Goal: Task Accomplishment & Management: Complete application form

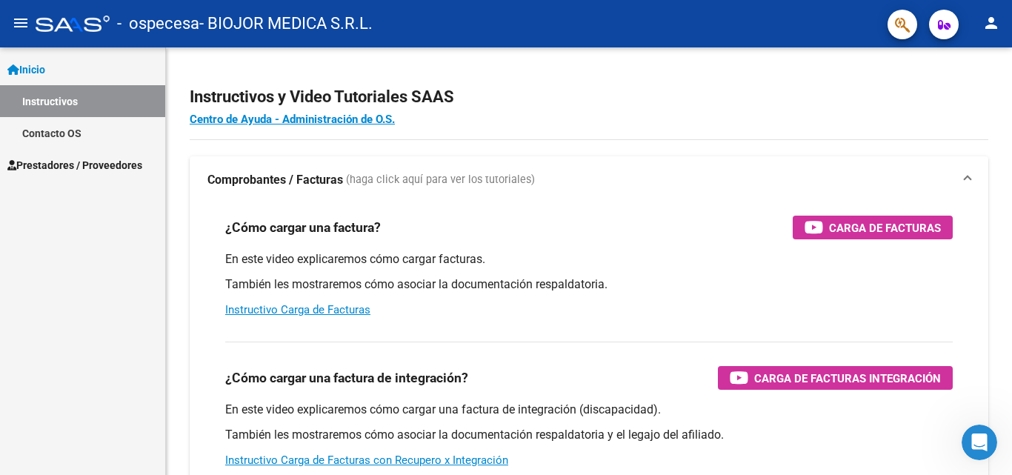
click at [55, 162] on span "Prestadores / Proveedores" at bounding box center [74, 165] width 135 height 16
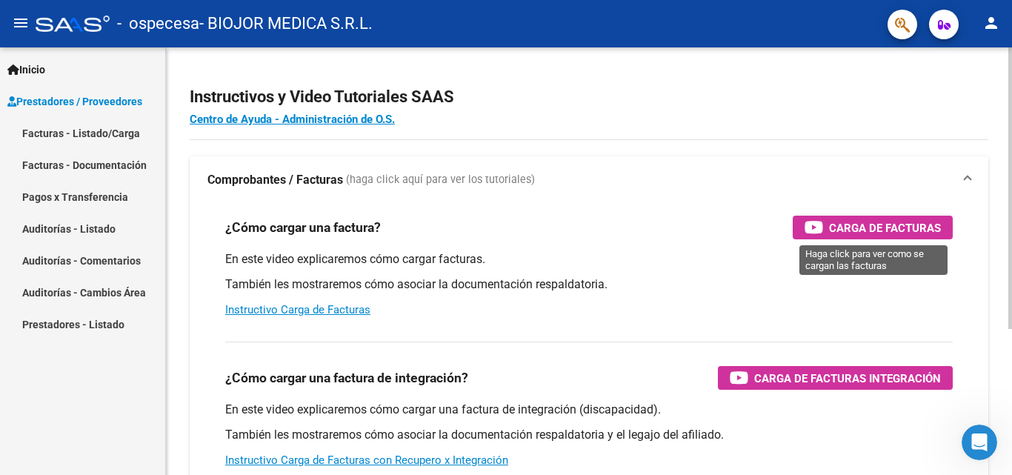
click at [838, 222] on span "Carga de Facturas" at bounding box center [885, 228] width 112 height 19
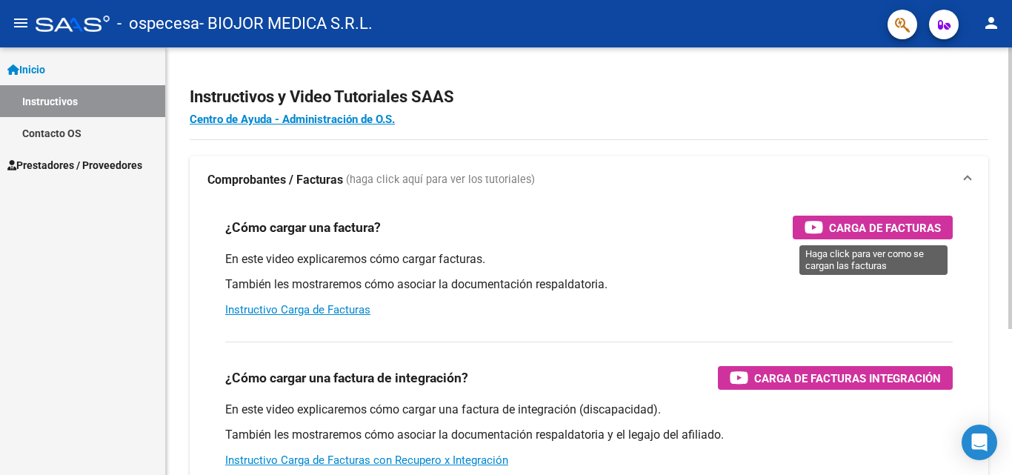
click at [900, 227] on span "Carga de Facturas" at bounding box center [885, 228] width 112 height 19
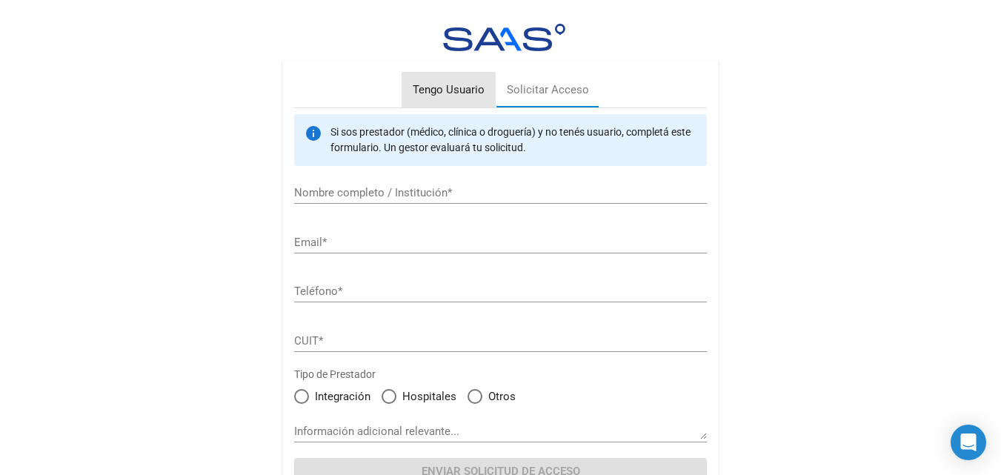
click at [456, 99] on div "Tengo Usuario" at bounding box center [449, 90] width 94 height 36
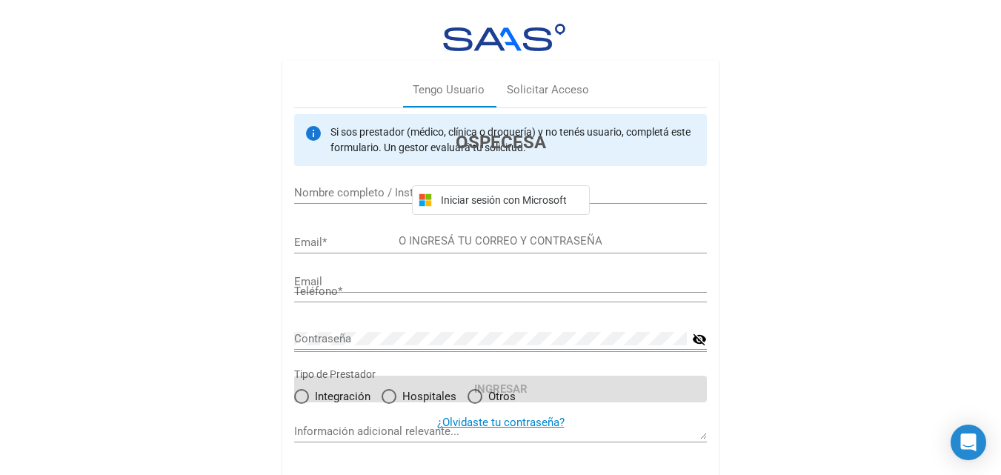
type input "[EMAIL_ADDRESS][DOMAIN_NAME]"
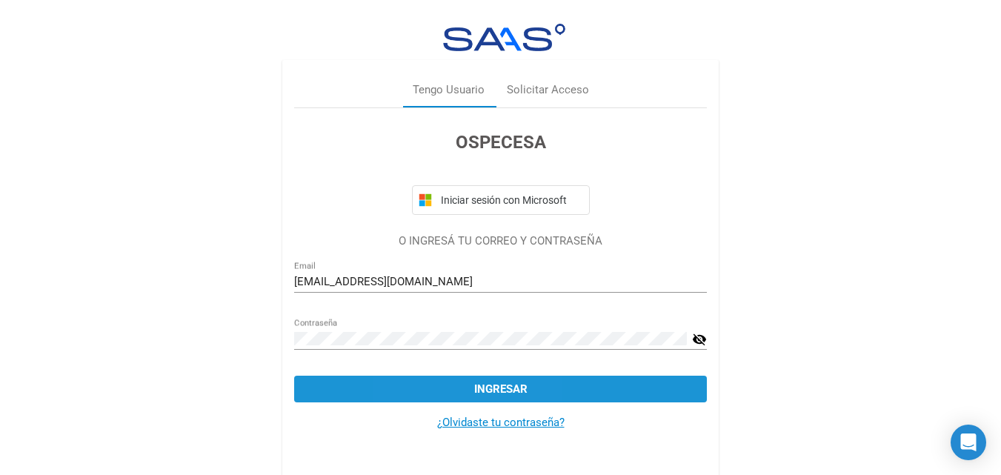
click at [446, 383] on button "Ingresar" at bounding box center [500, 389] width 413 height 27
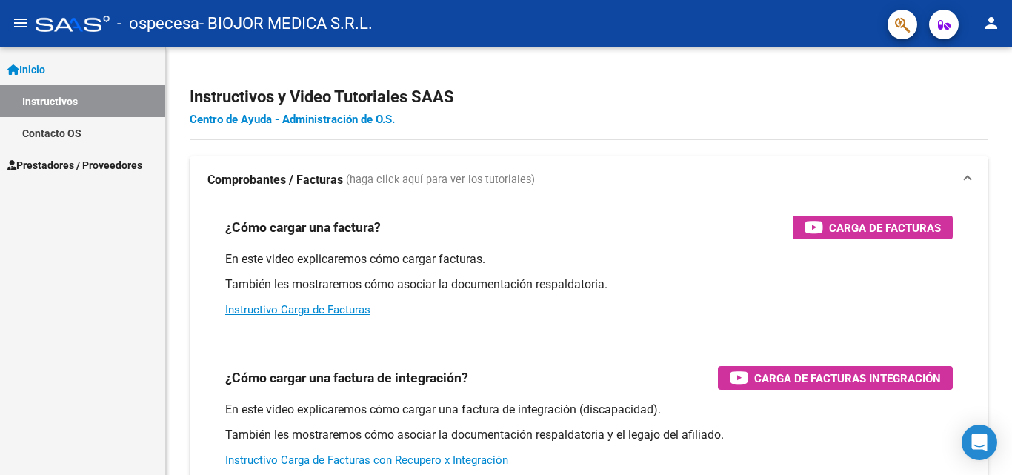
click at [44, 160] on span "Prestadores / Proveedores" at bounding box center [74, 165] width 135 height 16
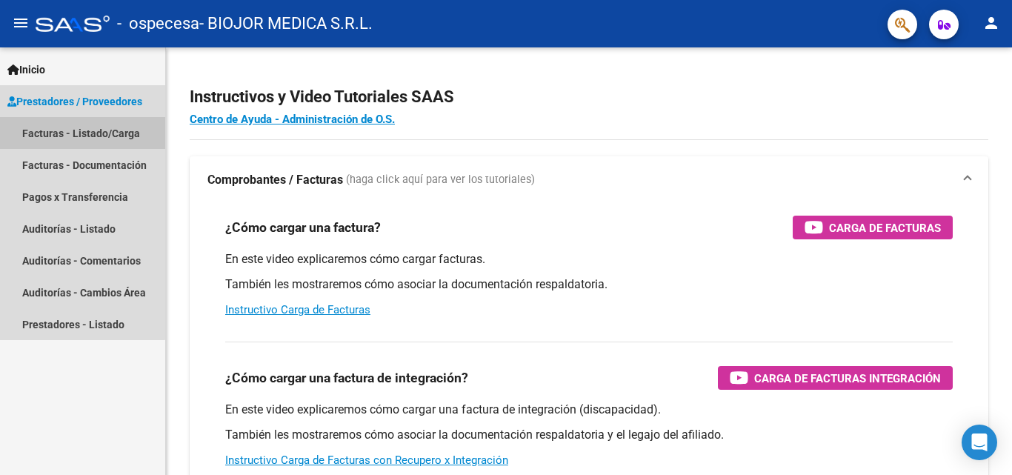
click at [47, 135] on link "Facturas - Listado/Carga" at bounding box center [82, 133] width 165 height 32
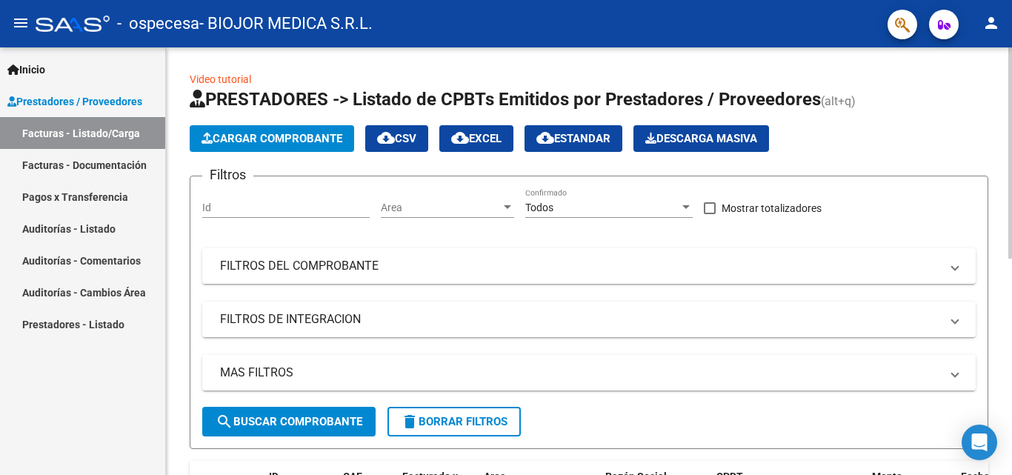
click at [287, 145] on span "Cargar Comprobante" at bounding box center [272, 138] width 141 height 13
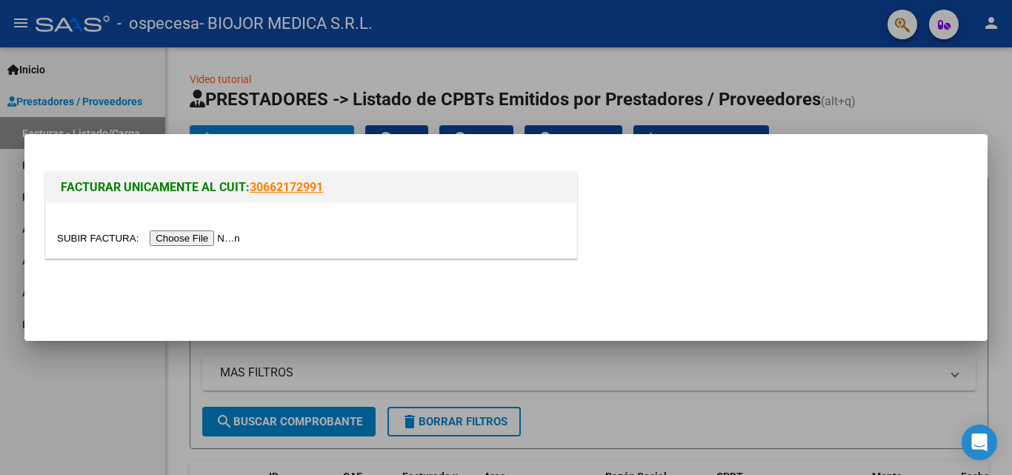
click at [192, 236] on input "file" at bounding box center [151, 239] width 188 height 16
click at [172, 240] on input "file" at bounding box center [151, 239] width 188 height 16
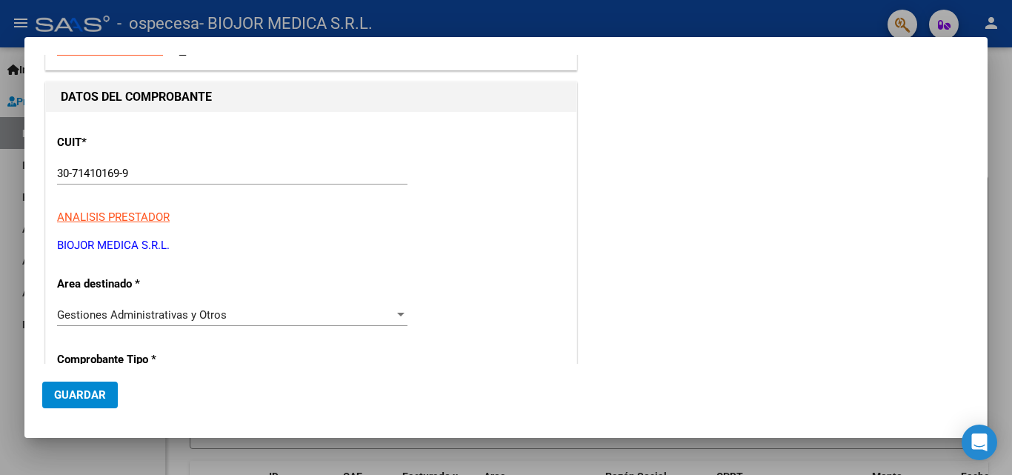
scroll to position [148, 0]
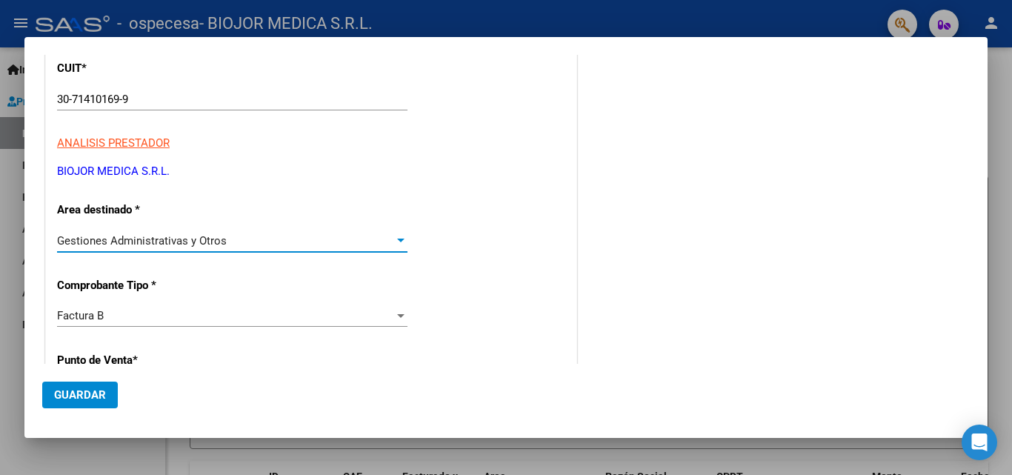
click at [304, 240] on div "Gestiones Administrativas y Otros" at bounding box center [225, 240] width 337 height 13
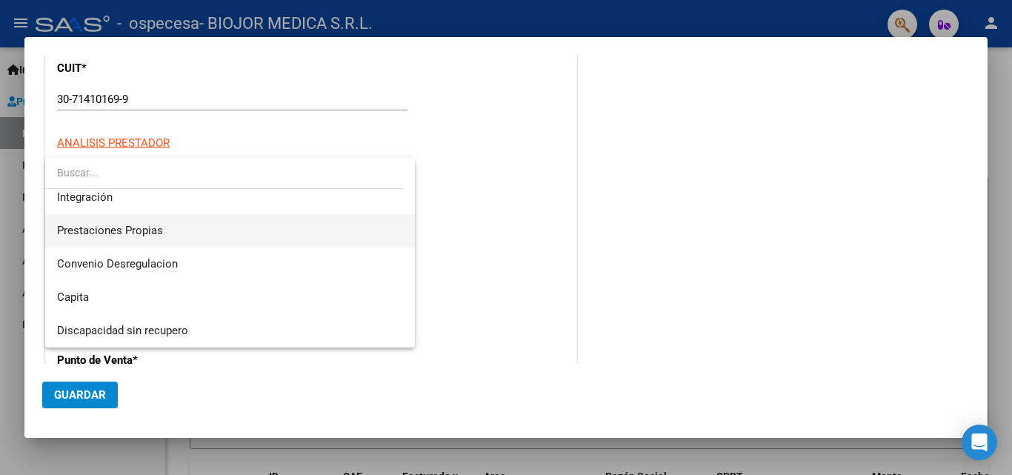
scroll to position [0, 0]
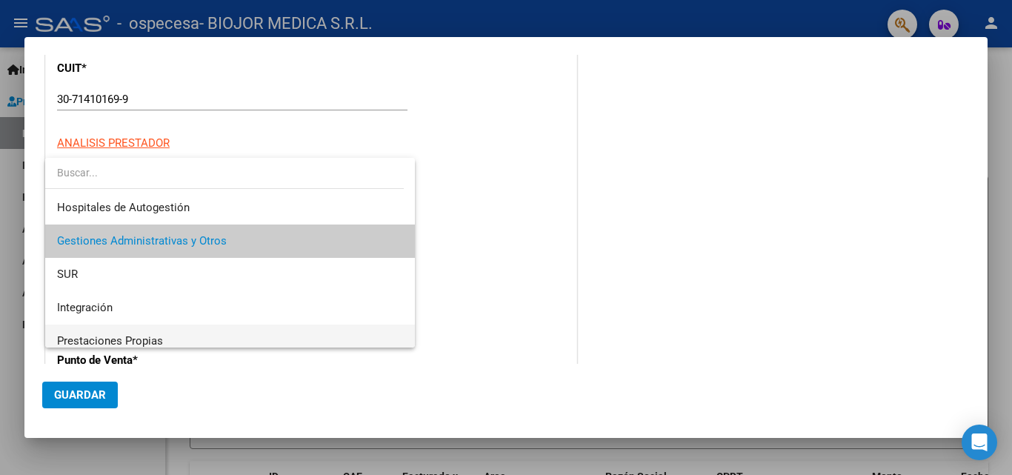
click at [306, 237] on span "Gestiones Administrativas y Otros" at bounding box center [230, 241] width 346 height 33
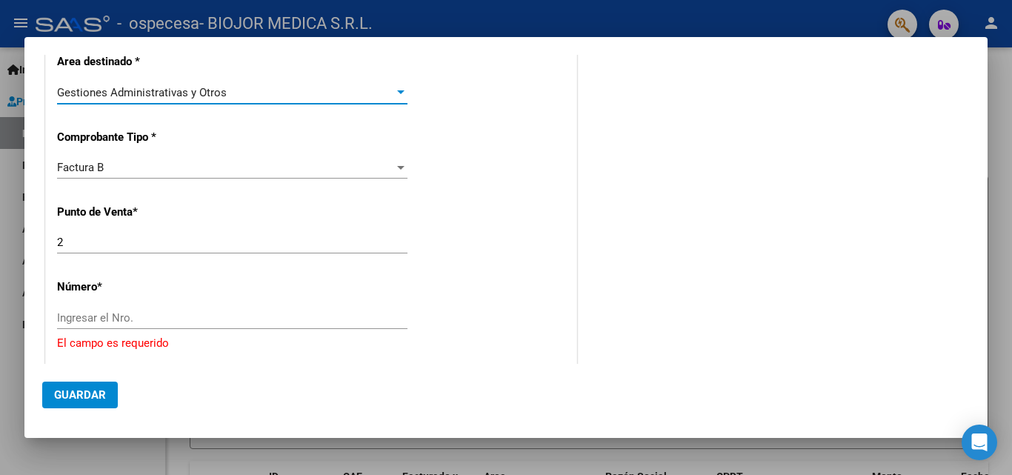
scroll to position [371, 0]
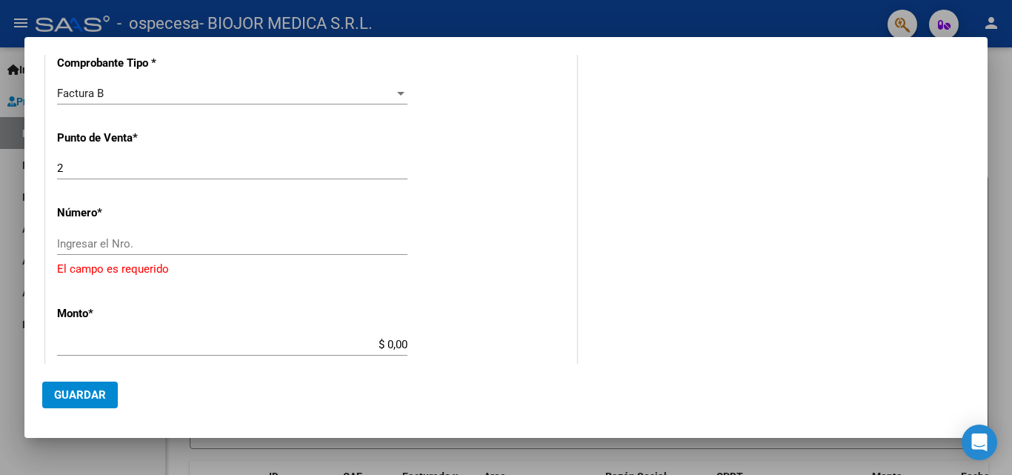
click at [305, 237] on input "Ingresar el Nro." at bounding box center [232, 243] width 351 height 13
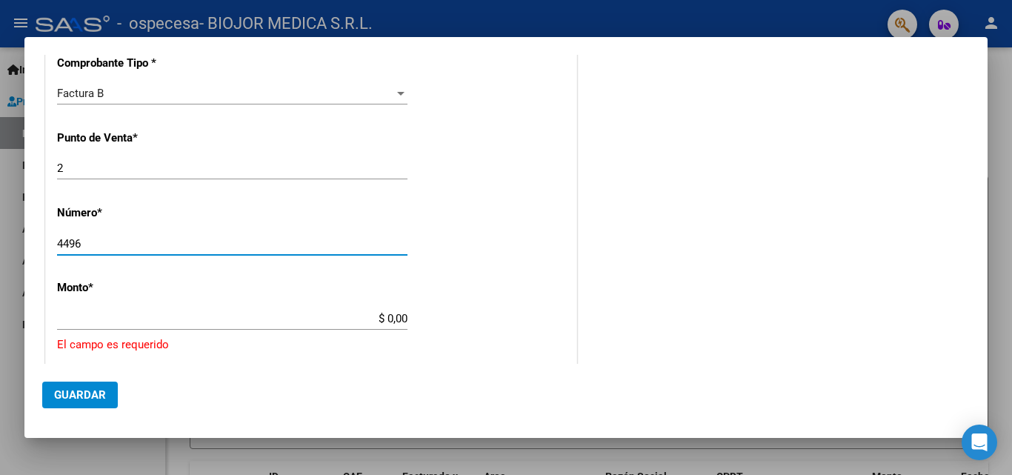
type input "4496"
click at [262, 321] on input "$ 0,00" at bounding box center [232, 318] width 351 height 13
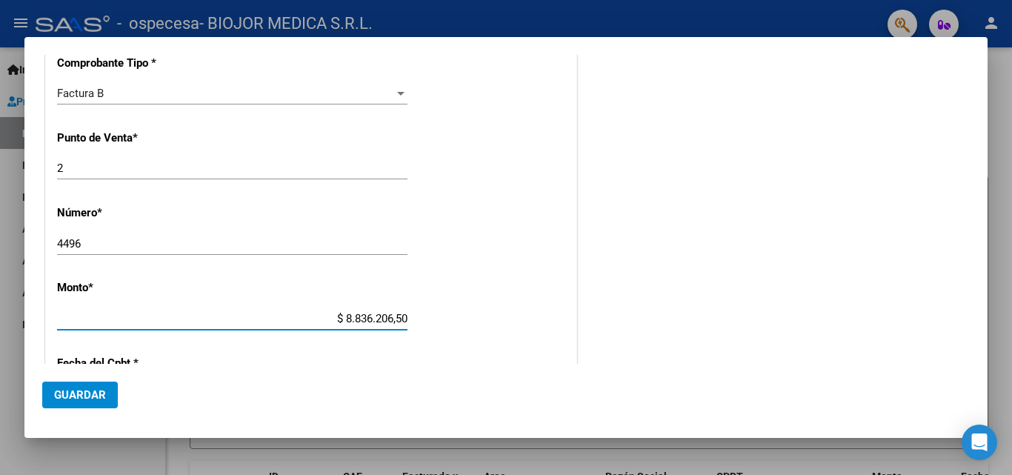
type input "$ 883.620,65"
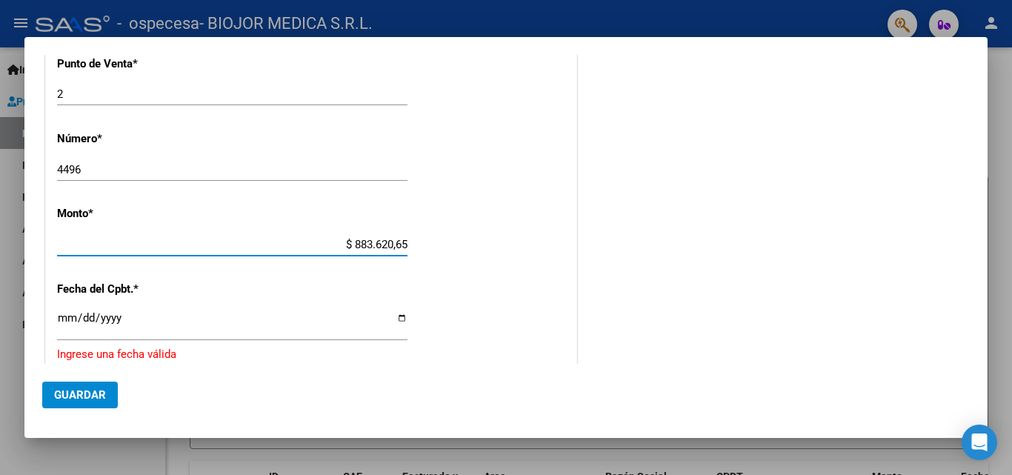
scroll to position [519, 0]
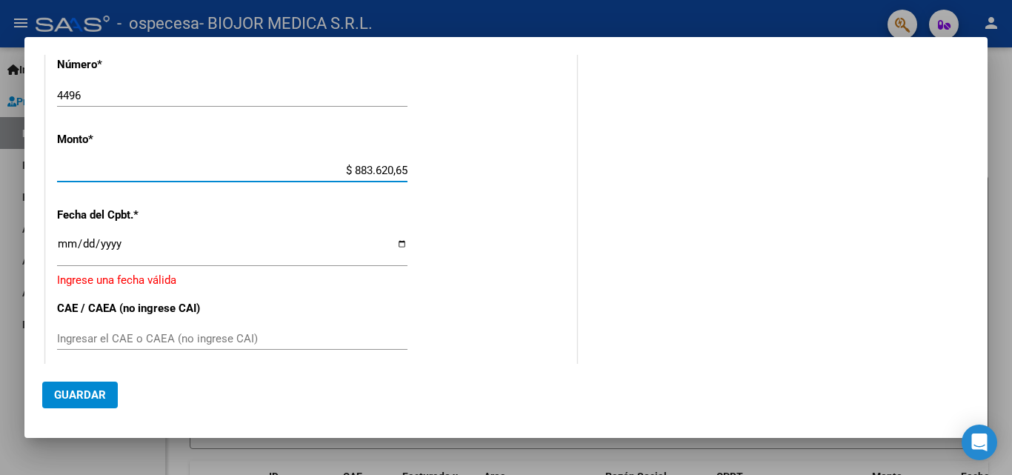
click at [266, 262] on div "Ingresar la fecha" at bounding box center [232, 250] width 351 height 32
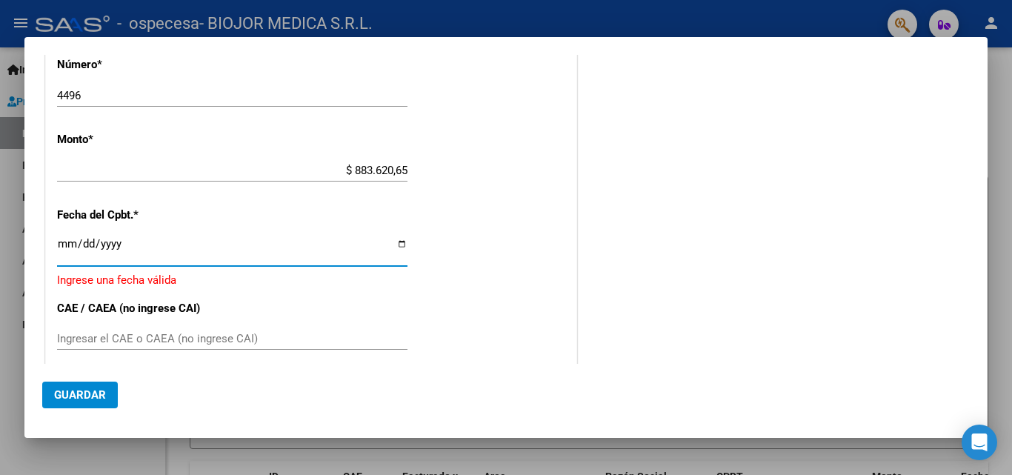
click at [399, 244] on input "Ingresar la fecha" at bounding box center [232, 250] width 351 height 24
type input "[DATE]"
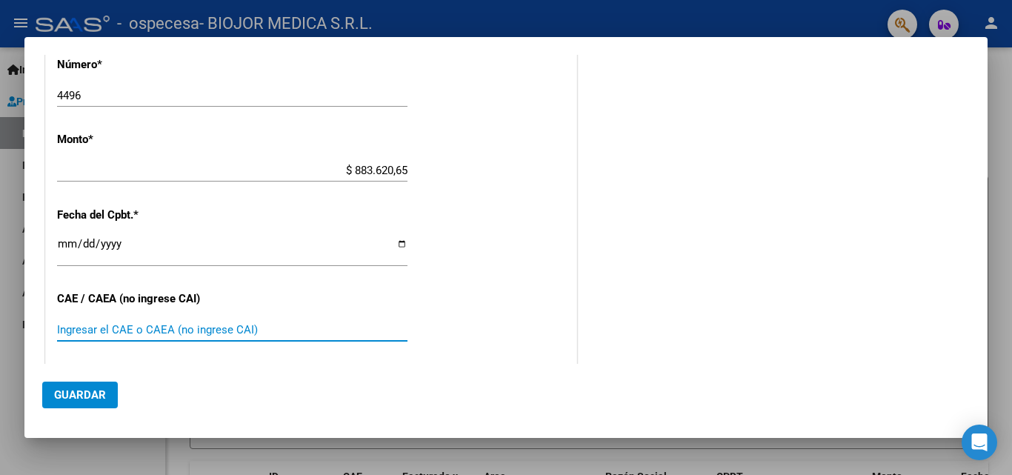
click at [316, 332] on input "Ingresar el CAE o CAEA (no ingrese CAI)" at bounding box center [232, 329] width 351 height 13
type input "75369480383076"
click at [96, 391] on span "Guardar" at bounding box center [80, 394] width 52 height 13
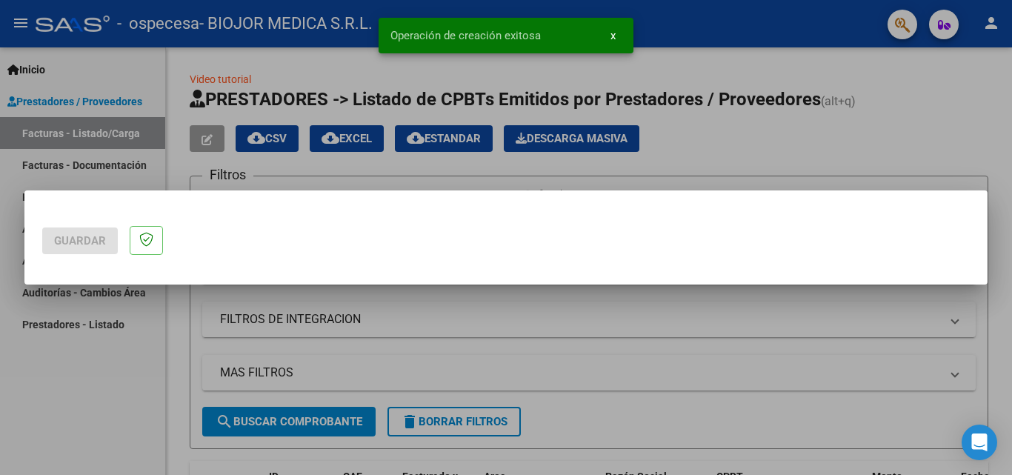
scroll to position [0, 0]
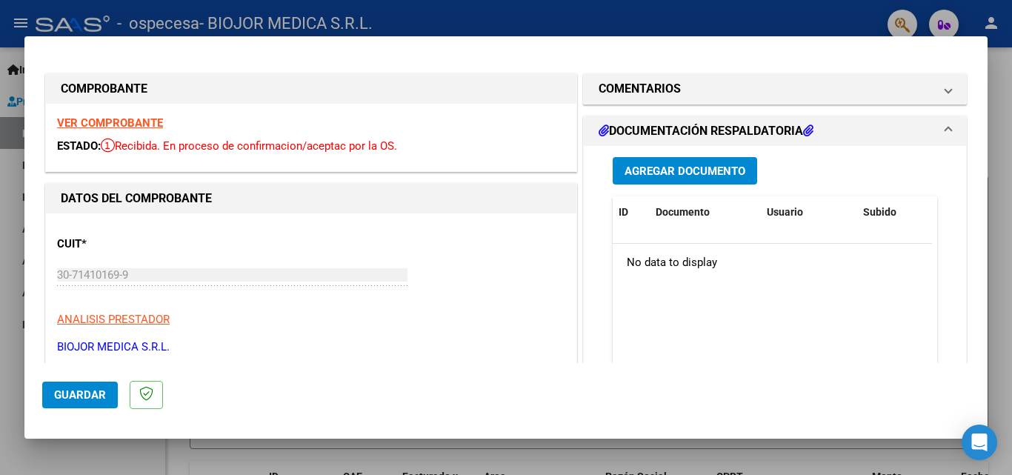
click at [676, 165] on span "Agregar Documento" at bounding box center [685, 171] width 121 height 13
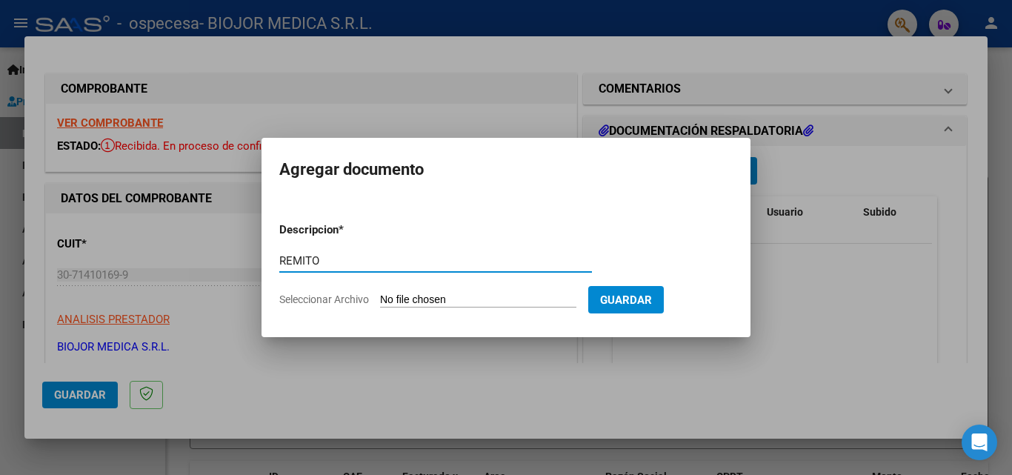
type input "REMITO"
click at [489, 307] on input "Seleccionar Archivo" at bounding box center [478, 301] width 196 height 14
type input "C:\fakepath\REMITO 60799.jpg"
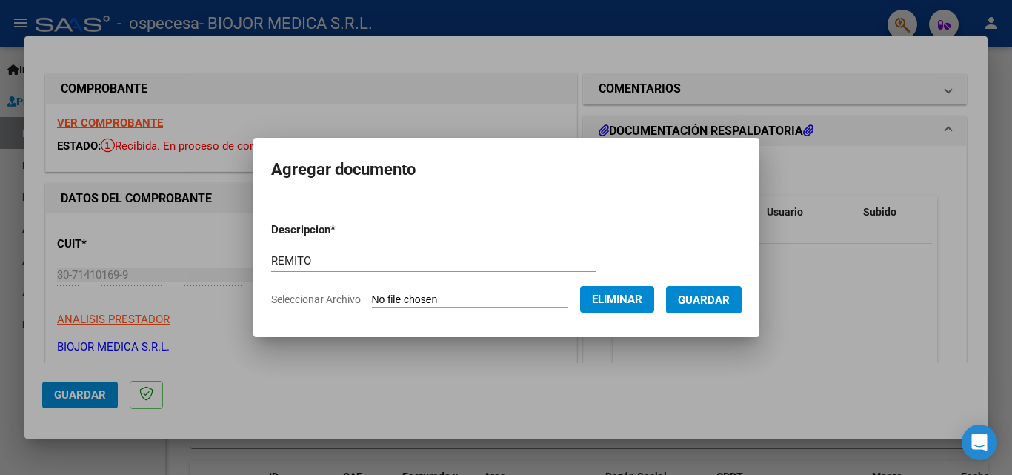
click at [734, 287] on button "Guardar" at bounding box center [704, 299] width 76 height 27
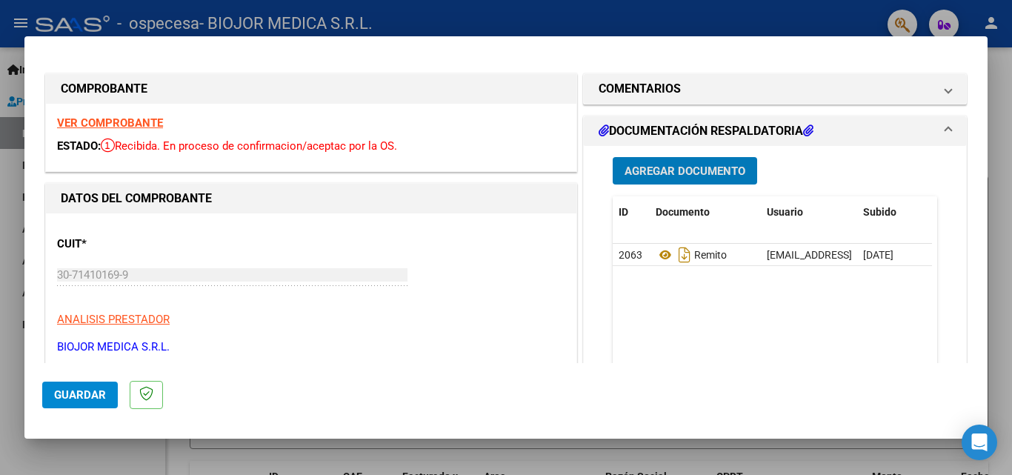
click at [673, 24] on div at bounding box center [506, 237] width 1012 height 475
type input "$ 0,00"
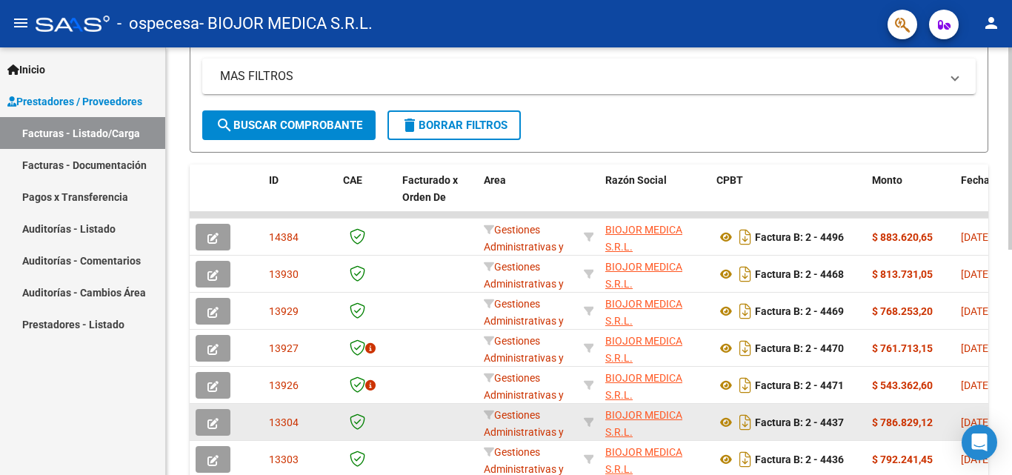
scroll to position [1, 0]
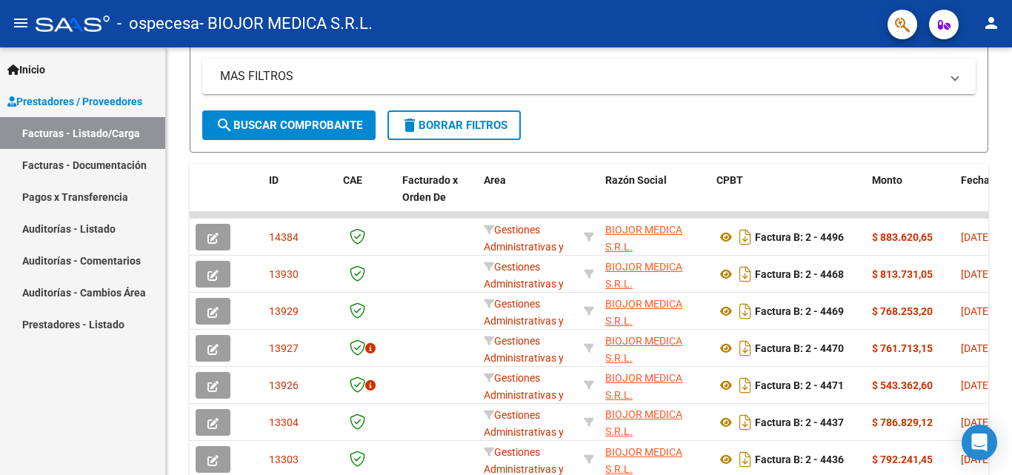
click at [122, 441] on div "Inicio Instructivos Contacto OS Prestadores / Proveedores Facturas - Listado/Ca…" at bounding box center [82, 261] width 165 height 428
drag, startPoint x: 916, startPoint y: 214, endPoint x: 1004, endPoint y: 213, distance: 87.5
click at [1004, 213] on div "Video tutorial PRESTADORES -> Listado de CPBTs Emitidos por Prestadores / Prove…" at bounding box center [589, 196] width 846 height 891
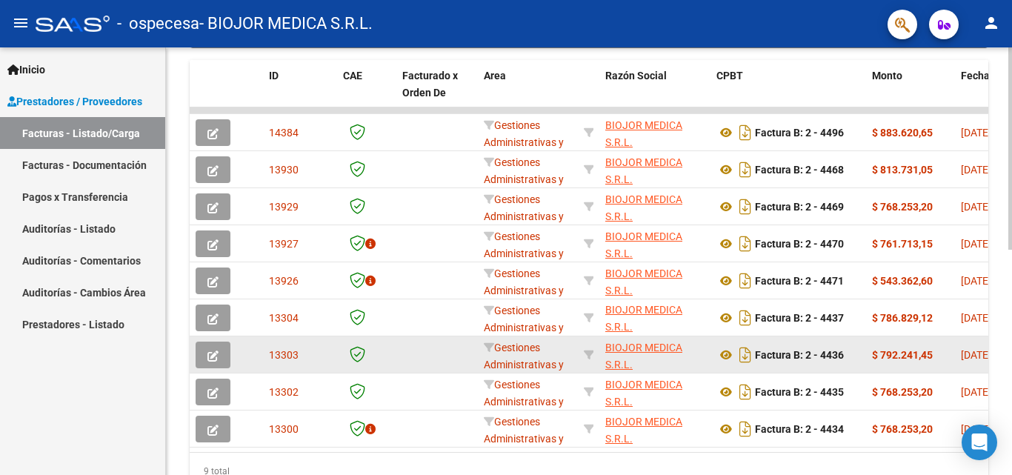
scroll to position [0, 0]
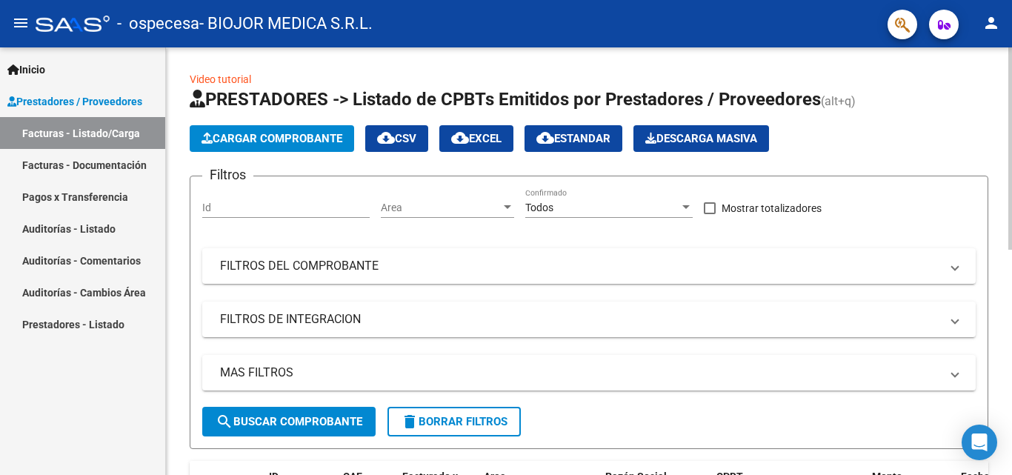
click at [245, 135] on span "Cargar Comprobante" at bounding box center [272, 138] width 141 height 13
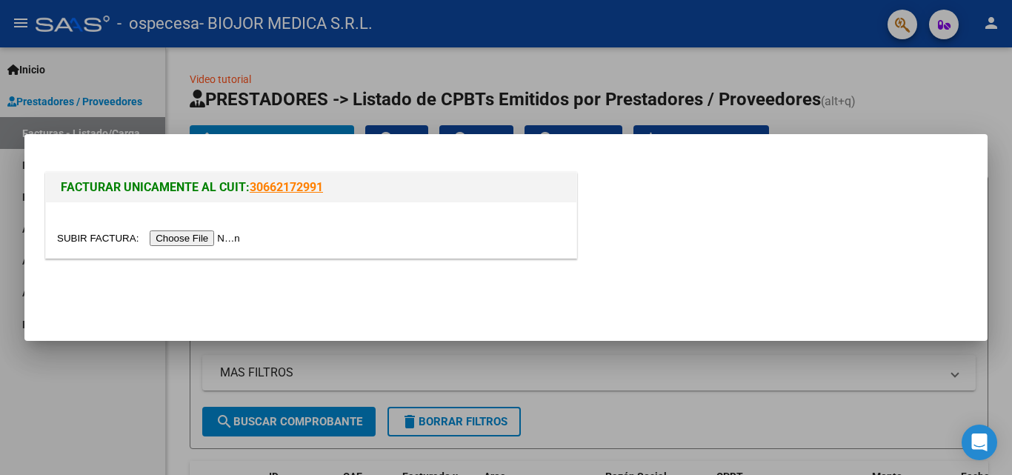
click at [190, 236] on input "file" at bounding box center [151, 239] width 188 height 16
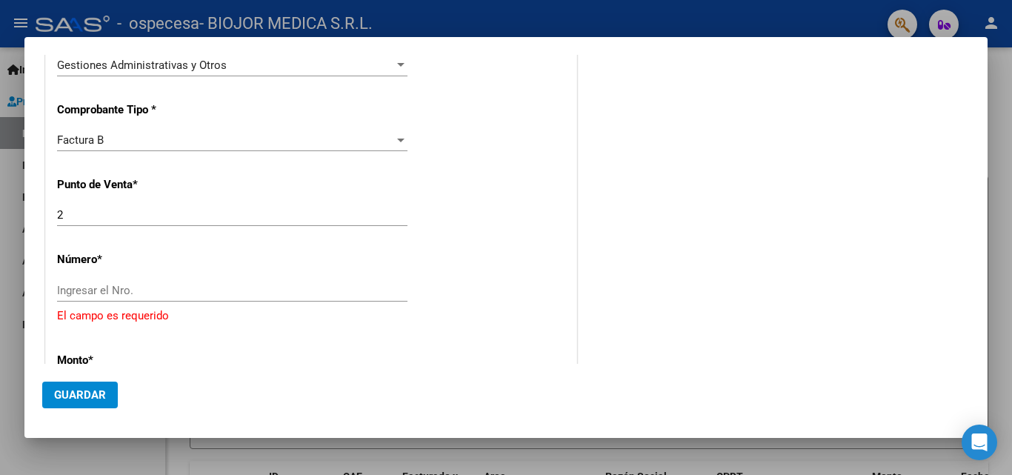
scroll to position [398, 0]
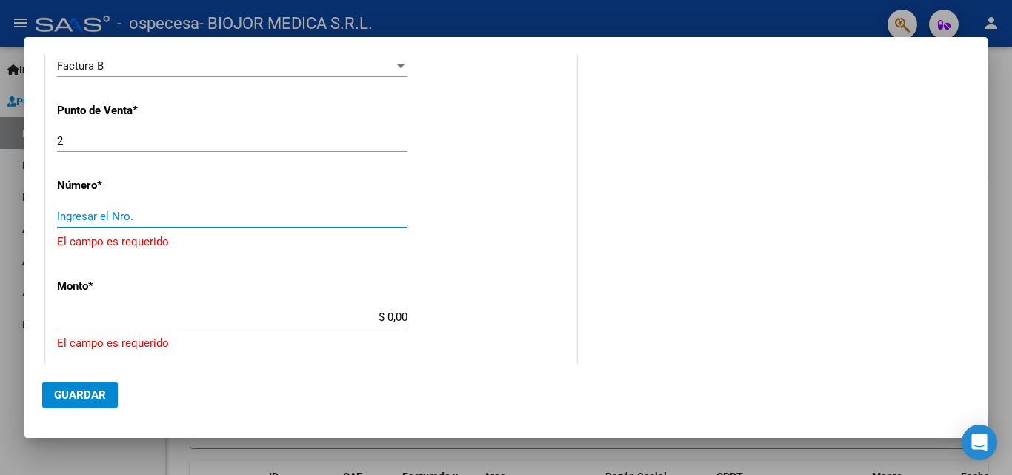
click at [238, 216] on input "Ingresar el Nro." at bounding box center [232, 216] width 351 height 13
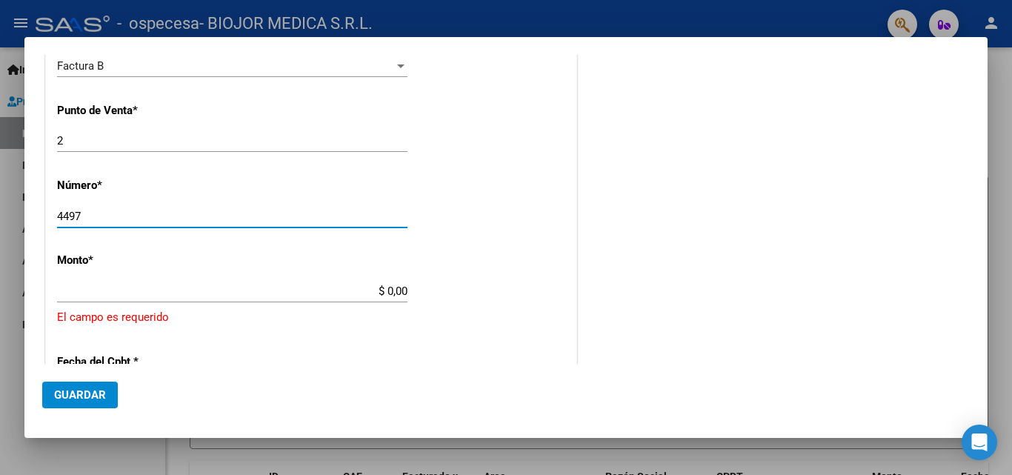
type input "4497"
click at [271, 289] on input "$ 0,00" at bounding box center [232, 291] width 351 height 13
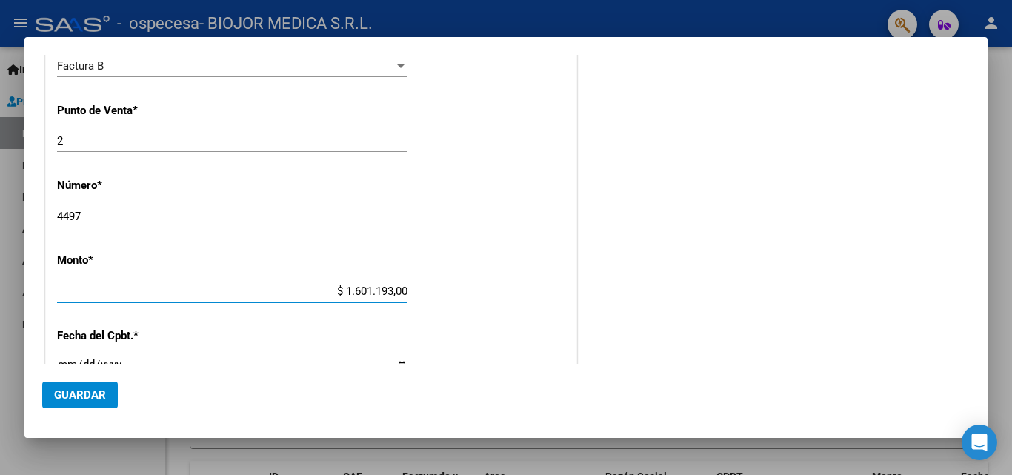
type input "$ 160.119,30"
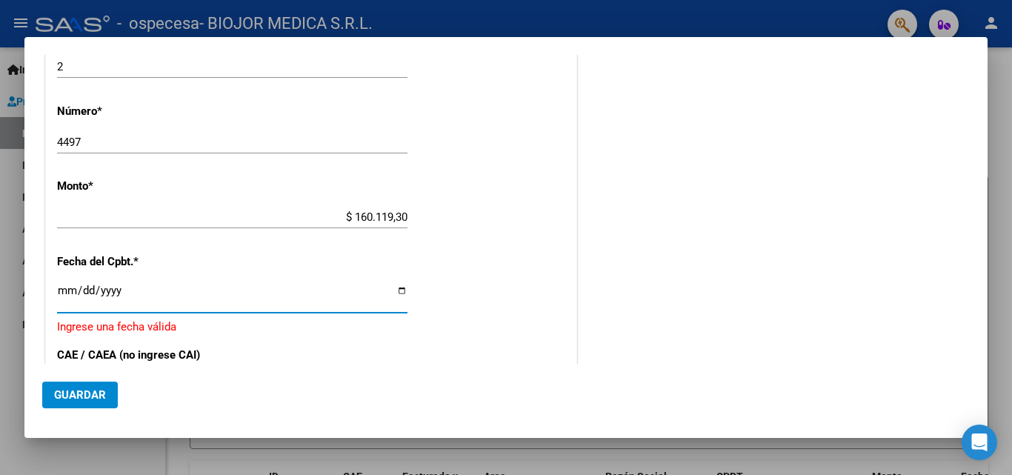
click at [397, 292] on input "Ingresar la fecha" at bounding box center [232, 297] width 351 height 24
type input "[DATE]"
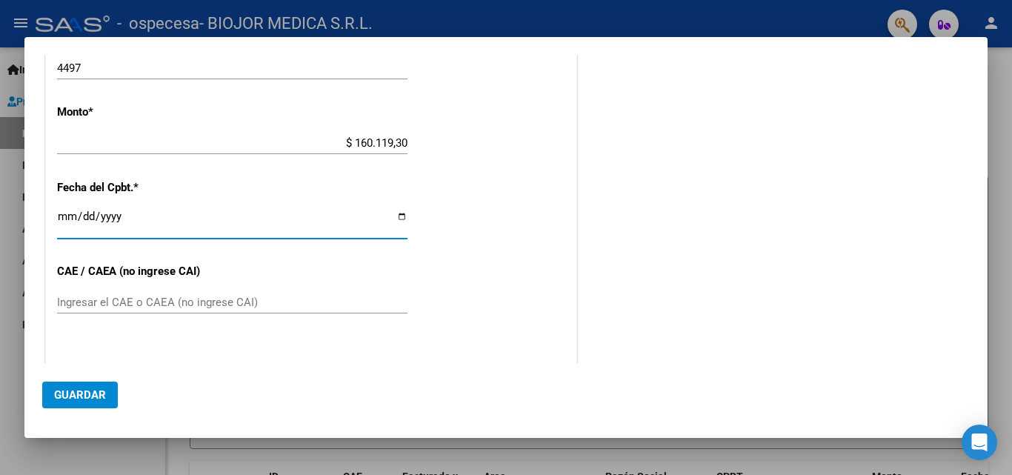
scroll to position [620, 0]
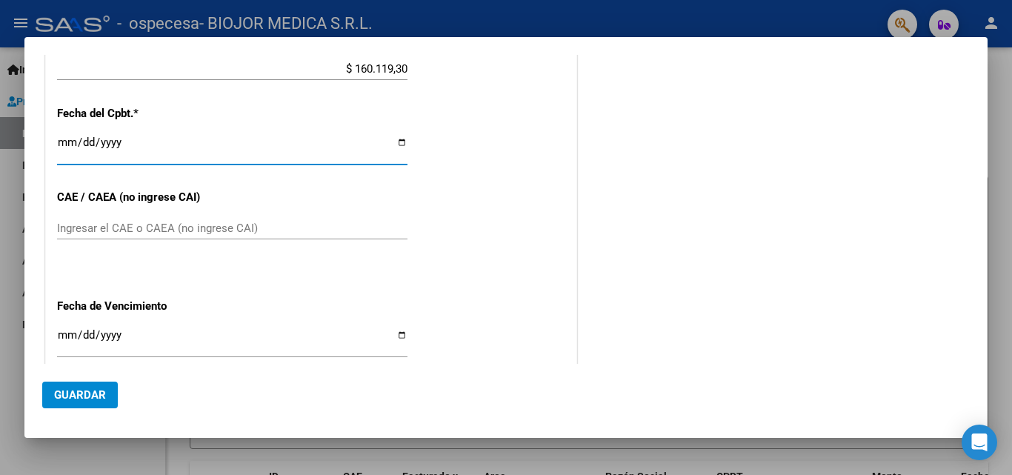
click at [159, 230] on input "Ingresar el CAE o CAEA (no ingrese CAI)" at bounding box center [232, 228] width 351 height 13
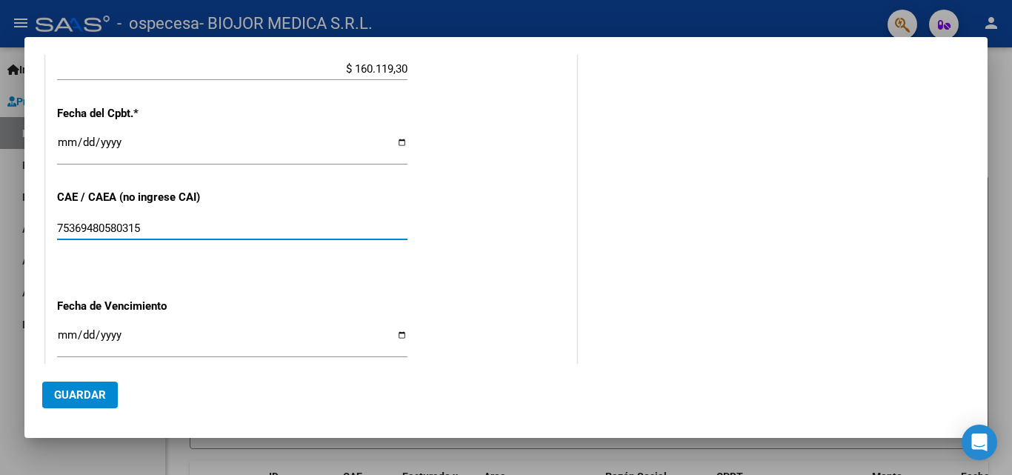
type input "75369480580315"
click at [398, 333] on input "Ingresar la fecha" at bounding box center [232, 341] width 351 height 24
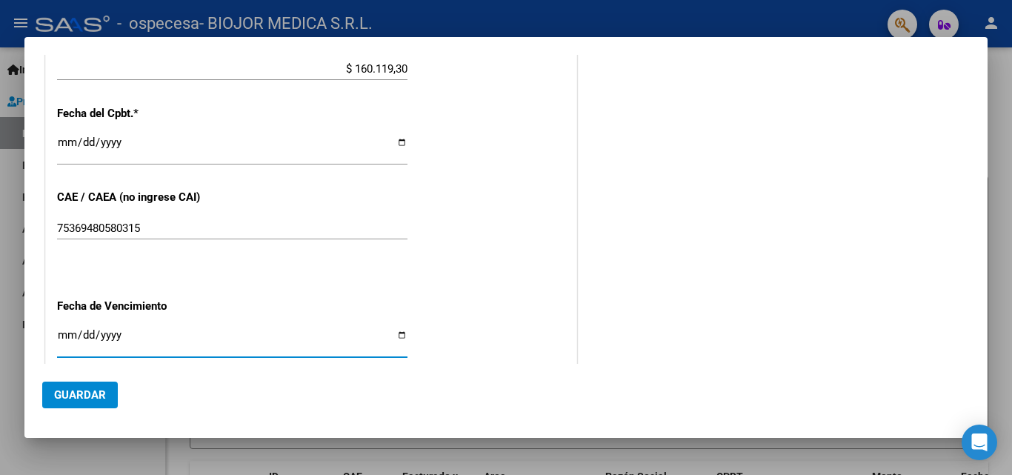
type input "[DATE]"
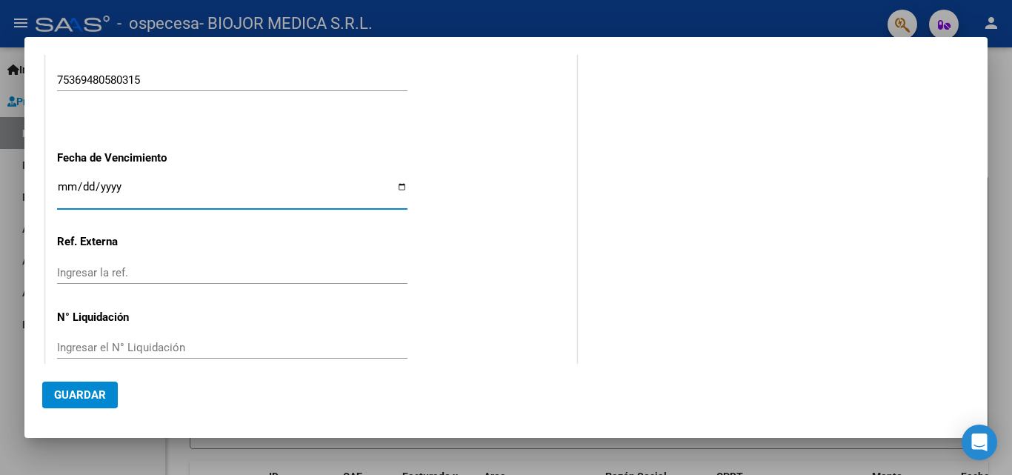
scroll to position [792, 0]
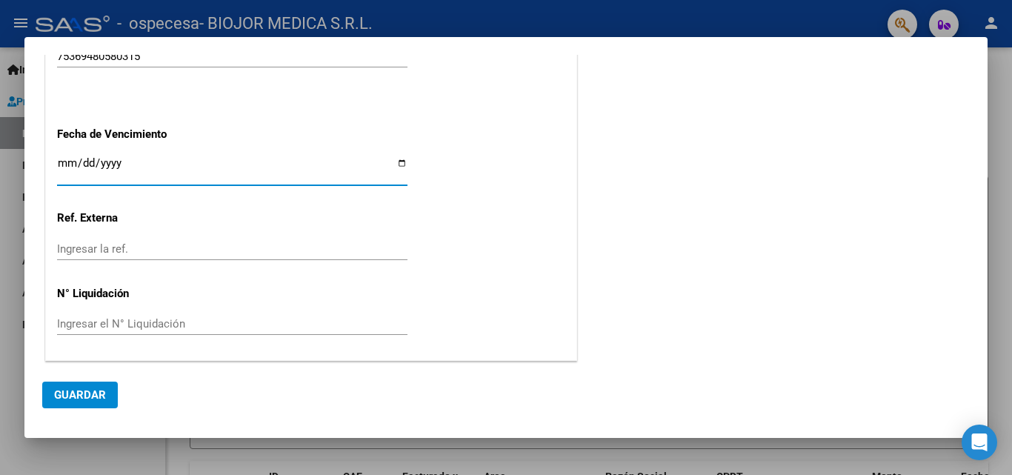
click at [102, 394] on span "Guardar" at bounding box center [80, 394] width 52 height 13
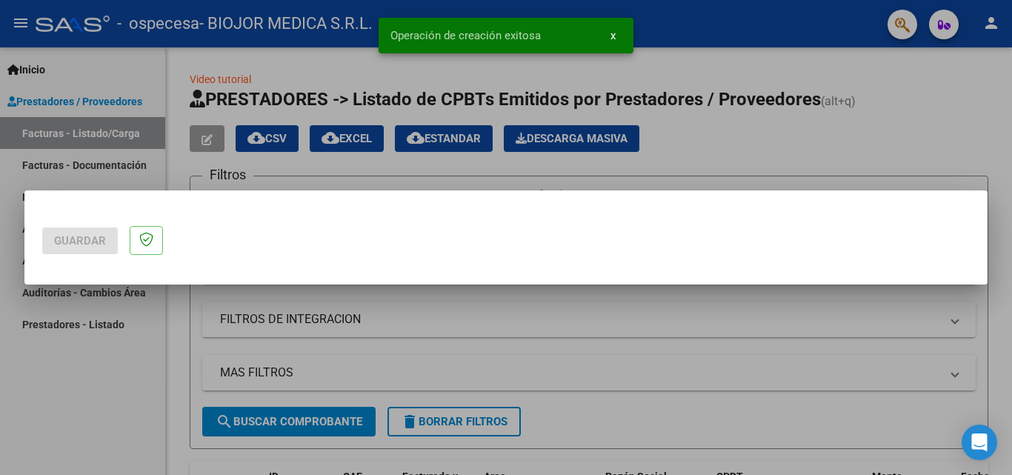
scroll to position [0, 0]
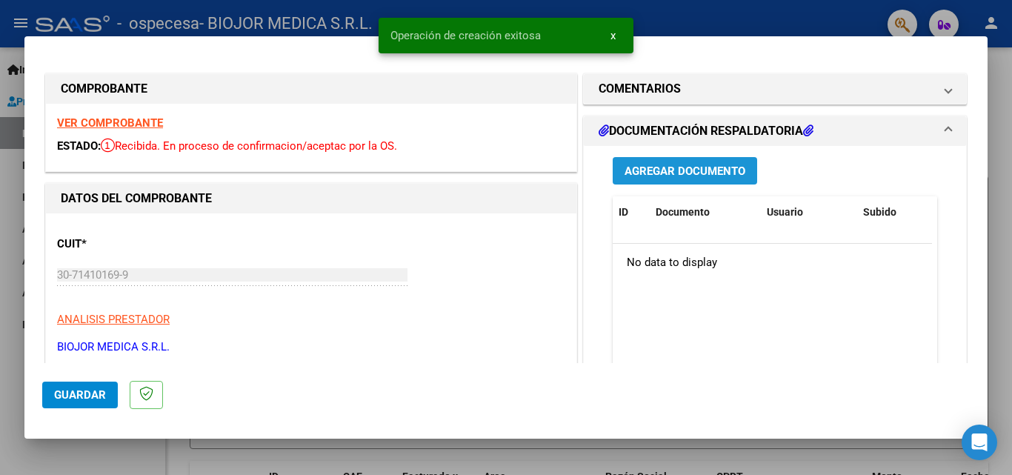
click at [673, 175] on span "Agregar Documento" at bounding box center [685, 171] width 121 height 13
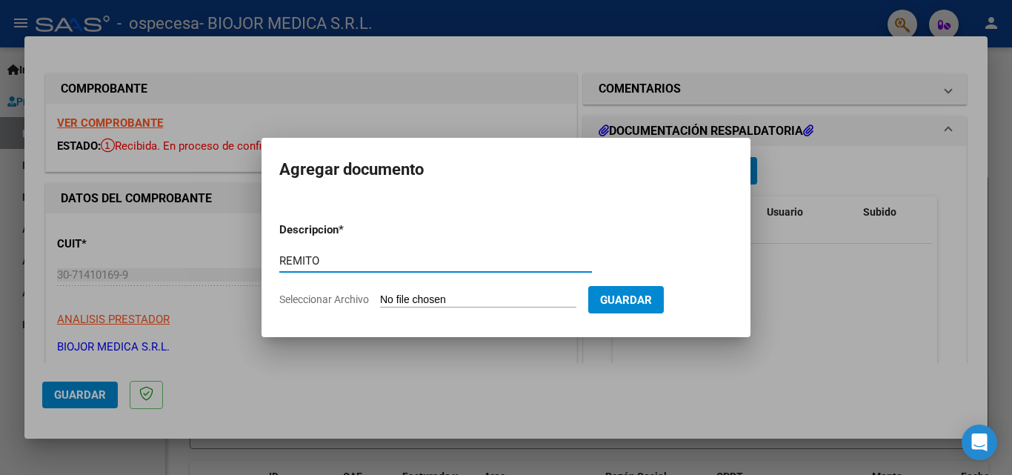
type input "REMITO"
click at [547, 291] on form "Descripcion * REMITO Escriba aquí una descripcion Seleccionar Archivo Guardar" at bounding box center [506, 264] width 454 height 108
click at [464, 299] on input "Seleccionar Archivo" at bounding box center [478, 301] width 196 height 14
type input "C:\fakepath\REMITO 60884.jpg"
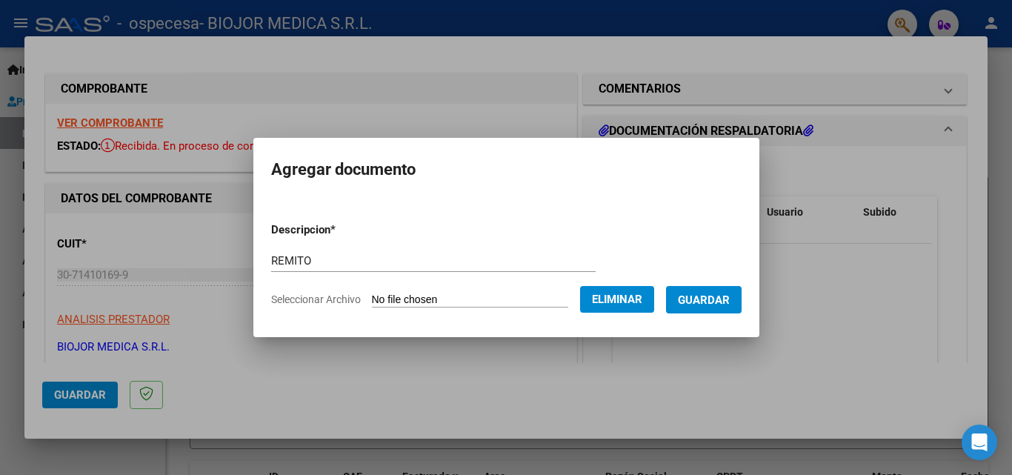
click at [709, 299] on span "Guardar" at bounding box center [704, 300] width 52 height 13
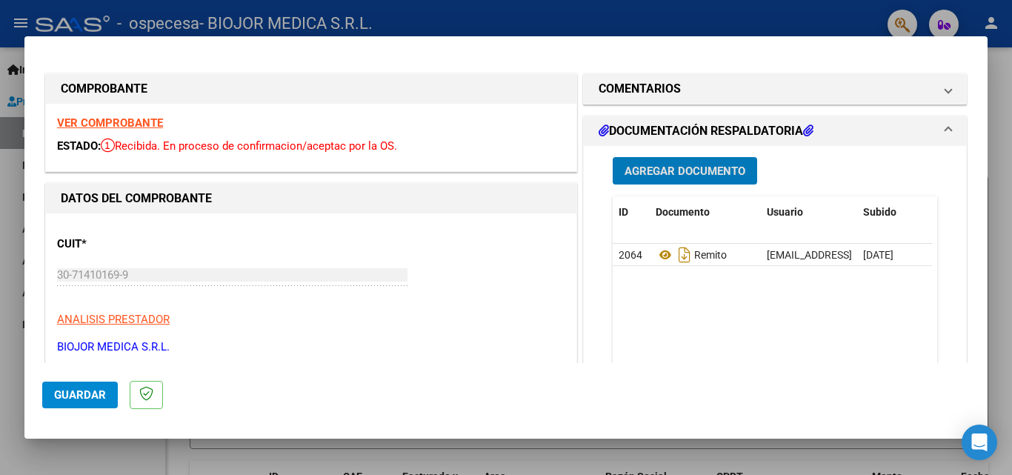
click at [572, 21] on div at bounding box center [506, 237] width 1012 height 475
type input "$ 0,00"
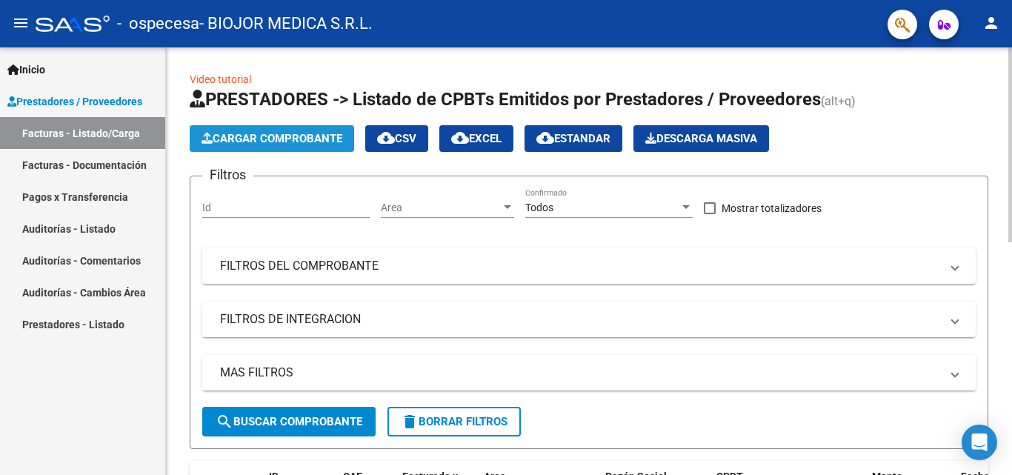
click at [288, 138] on span "Cargar Comprobante" at bounding box center [272, 138] width 141 height 13
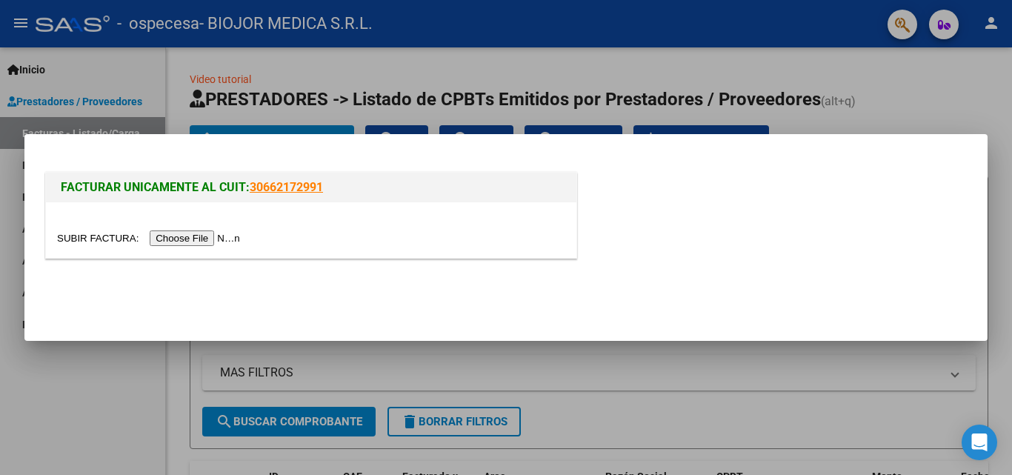
click at [228, 239] on input "file" at bounding box center [151, 239] width 188 height 16
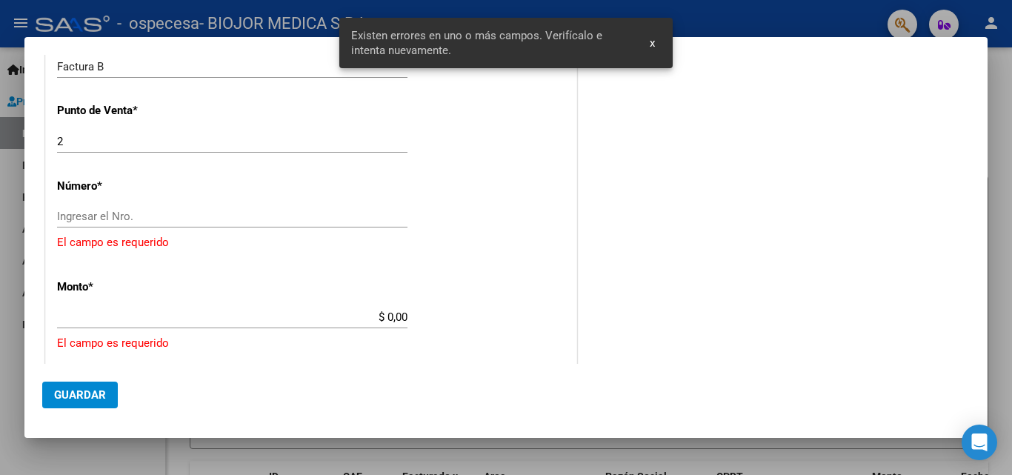
scroll to position [397, 0]
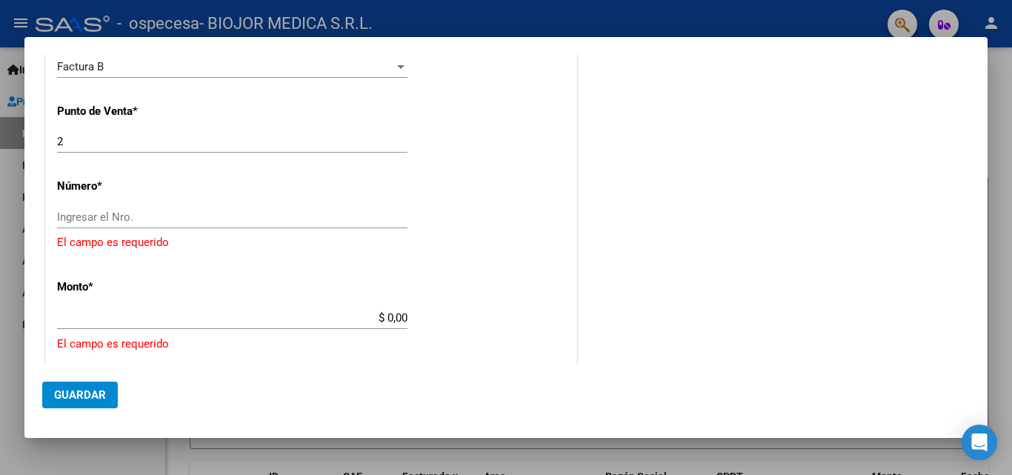
click at [208, 212] on input "Ingresar el Nro." at bounding box center [232, 216] width 351 height 13
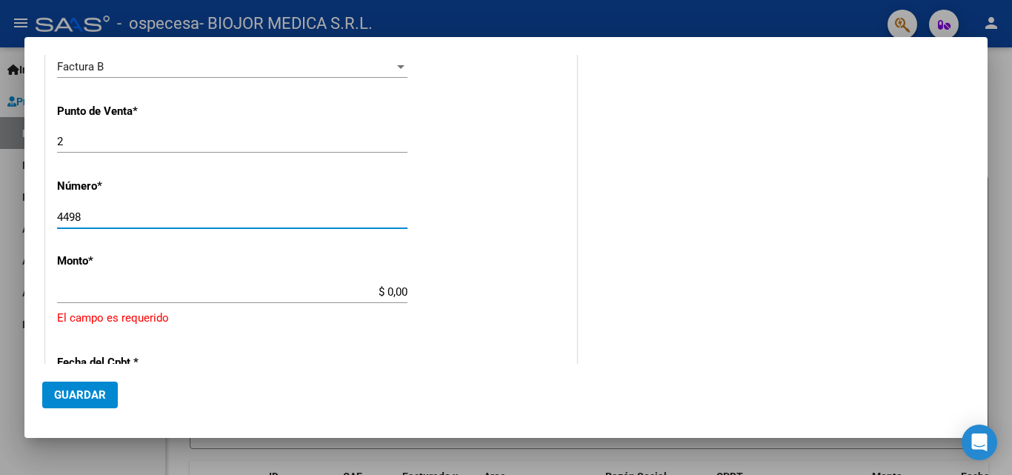
type input "4498"
click at [205, 291] on input "$ 0,00" at bounding box center [232, 291] width 351 height 13
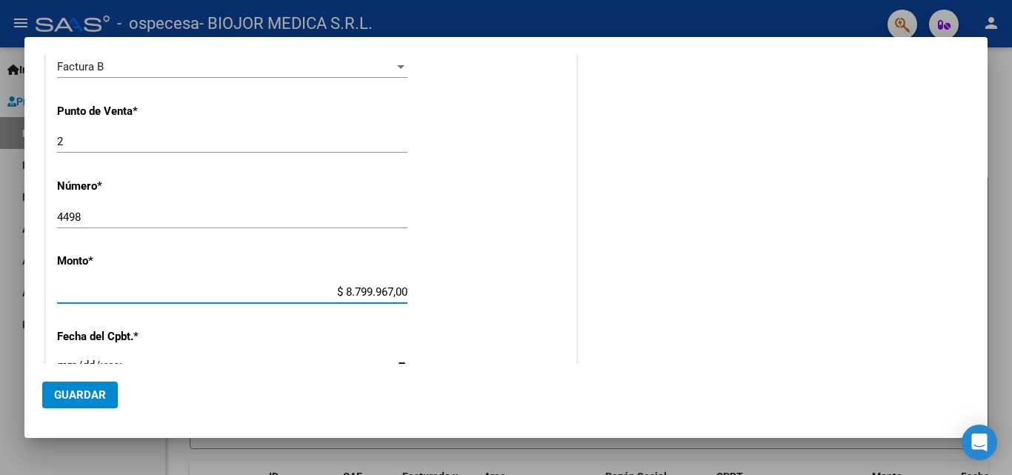
type input "$ 879.996,70"
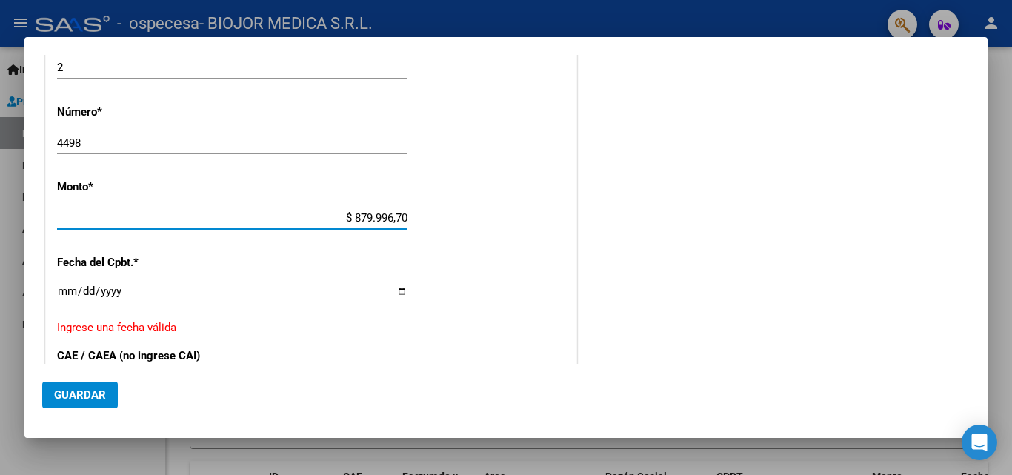
scroll to position [545, 0]
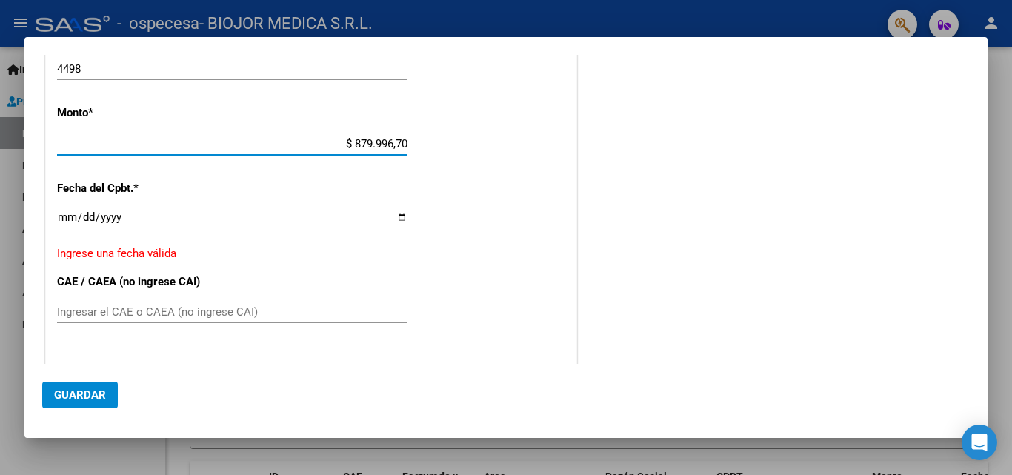
click at [397, 219] on input "Ingresar la fecha" at bounding box center [232, 223] width 351 height 24
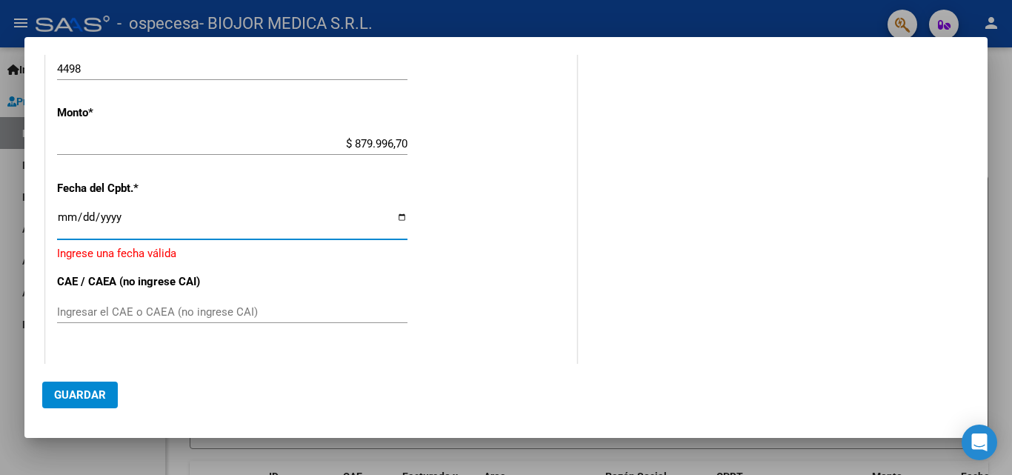
type input "[DATE]"
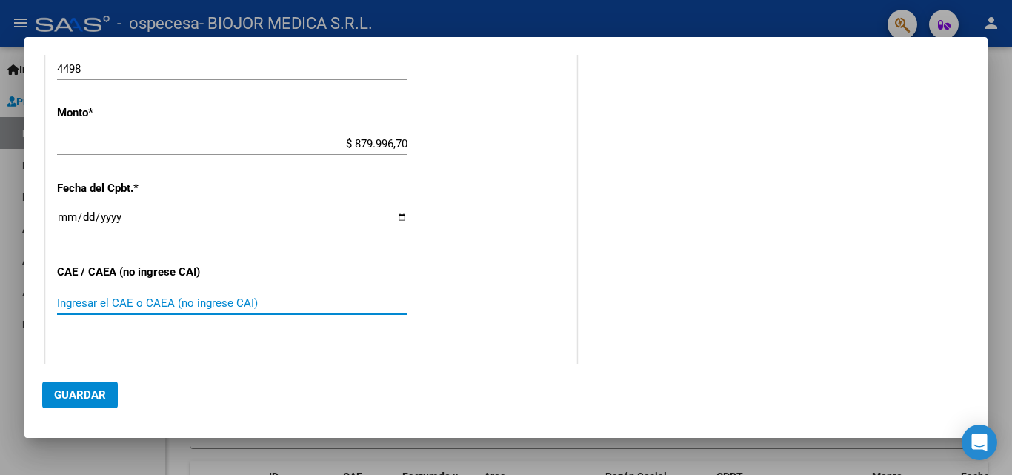
click at [110, 300] on input "Ingresar el CAE o CAEA (no ingrese CAI)" at bounding box center [232, 302] width 351 height 13
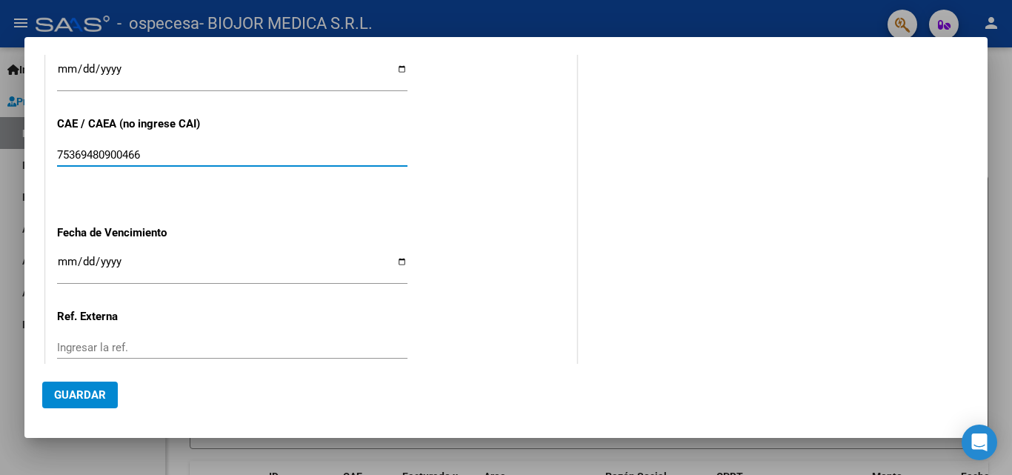
type input "75369480900466"
click at [400, 262] on input "Ingresar la fecha" at bounding box center [232, 268] width 351 height 24
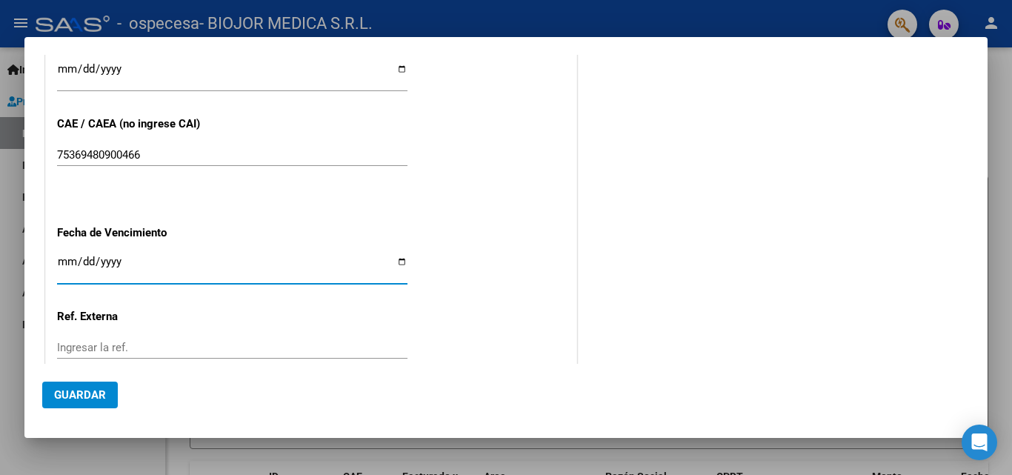
type input "[DATE]"
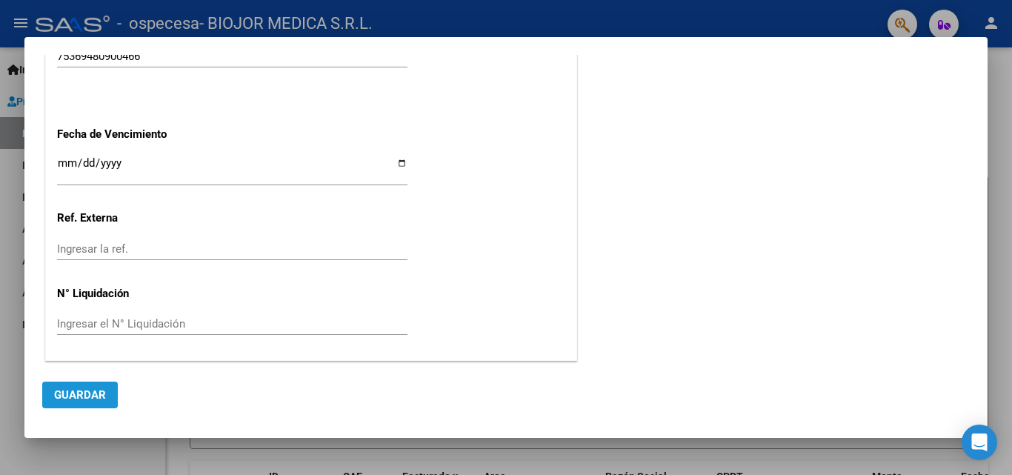
click at [82, 397] on span "Guardar" at bounding box center [80, 394] width 52 height 13
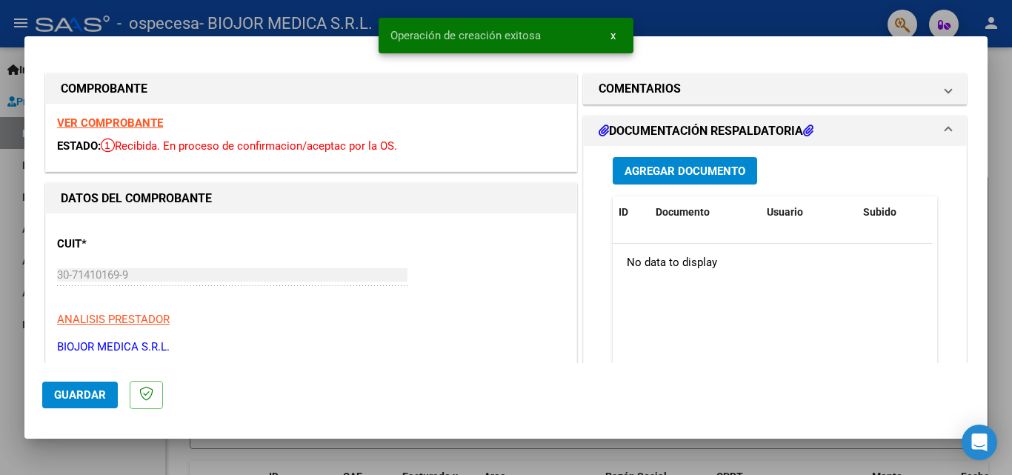
click at [670, 173] on span "Agregar Documento" at bounding box center [685, 171] width 121 height 13
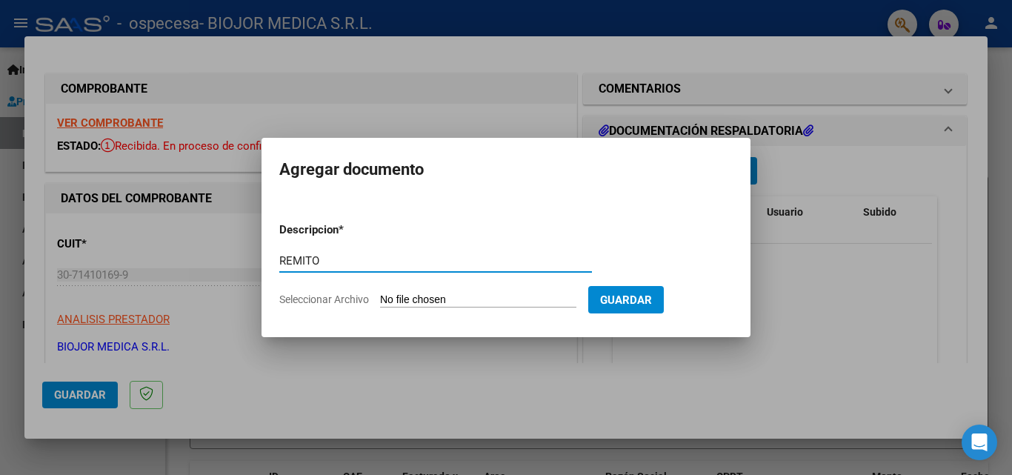
type input "REMITO"
click at [533, 302] on input "Seleccionar Archivo" at bounding box center [478, 301] width 196 height 14
type input "C:\fakepath\REMITO 60909.jpg"
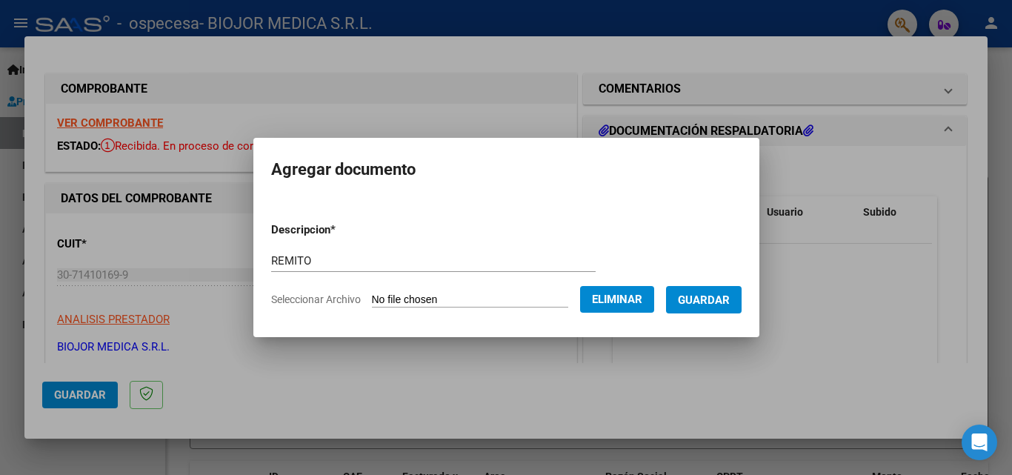
click at [729, 305] on span "Guardar" at bounding box center [704, 300] width 52 height 13
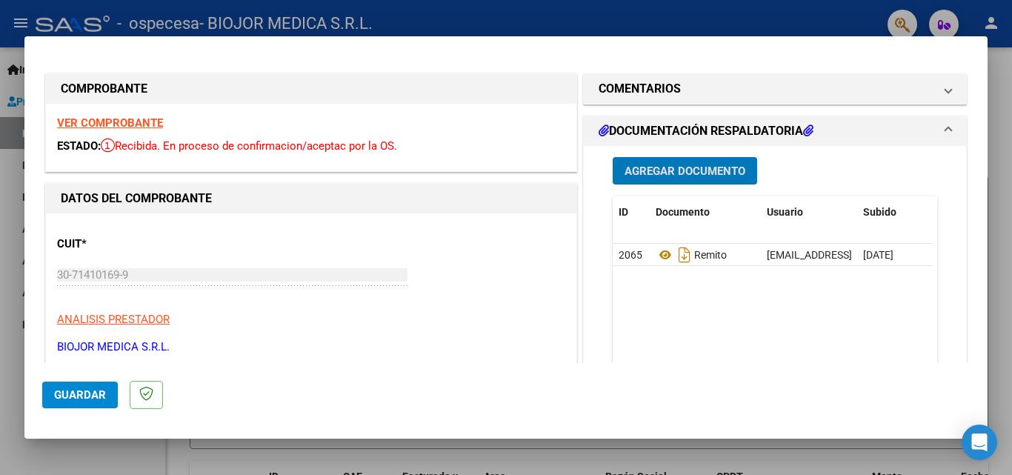
click at [760, 24] on div at bounding box center [506, 237] width 1012 height 475
type input "$ 0,00"
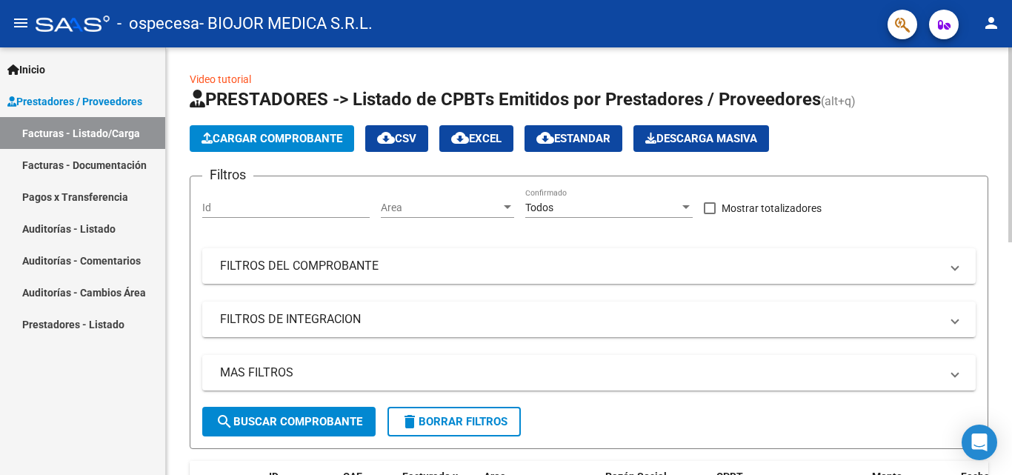
click at [289, 141] on span "Cargar Comprobante" at bounding box center [272, 138] width 141 height 13
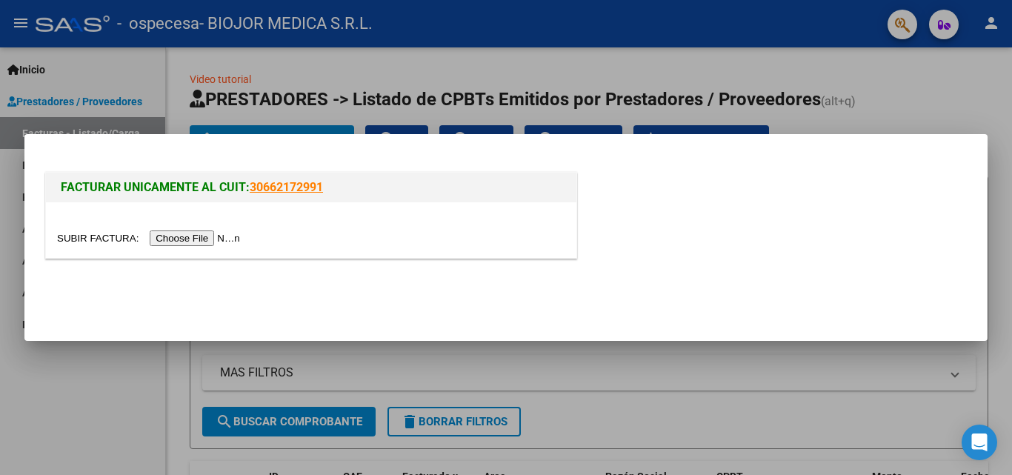
click at [212, 239] on input "file" at bounding box center [151, 239] width 188 height 16
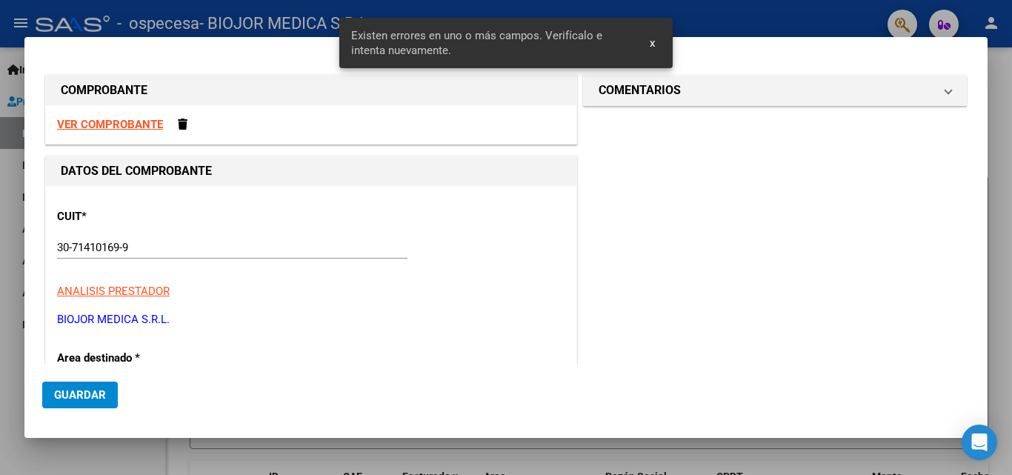
scroll to position [397, 0]
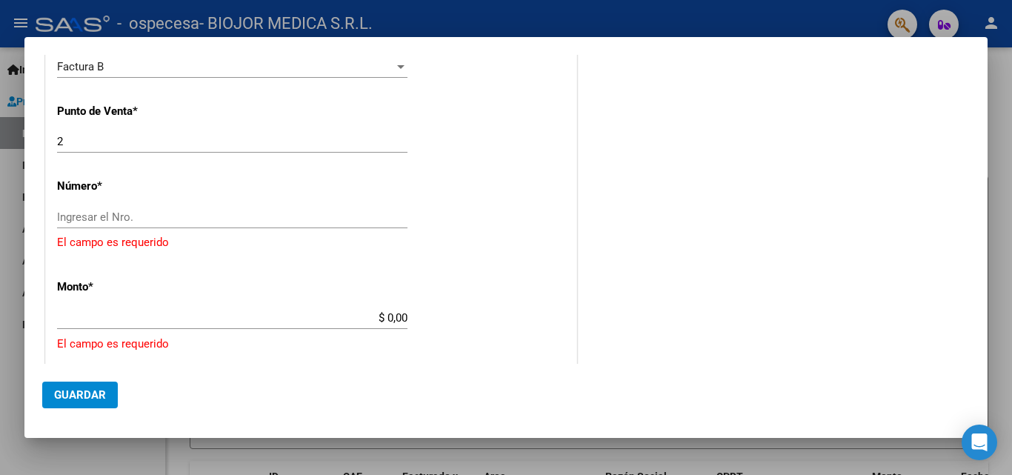
click at [185, 208] on div "Ingresar el Nro." at bounding box center [232, 217] width 351 height 22
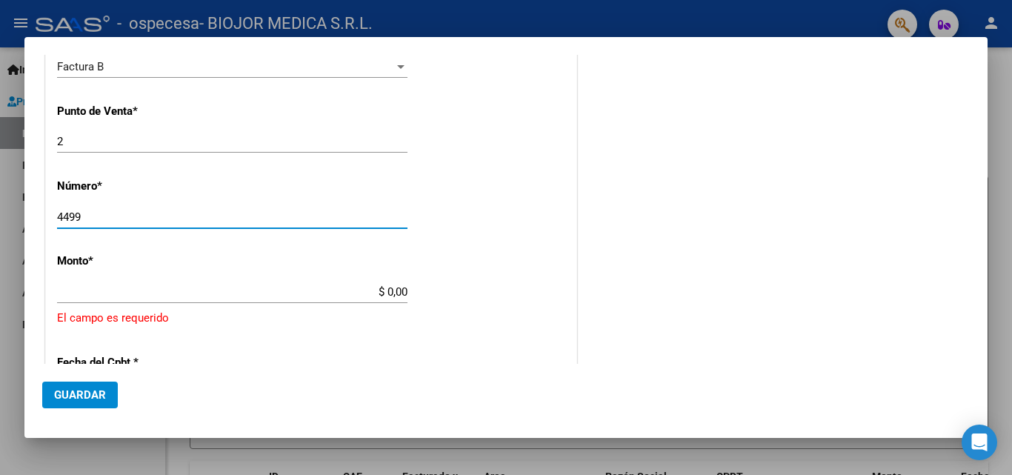
type input "4499"
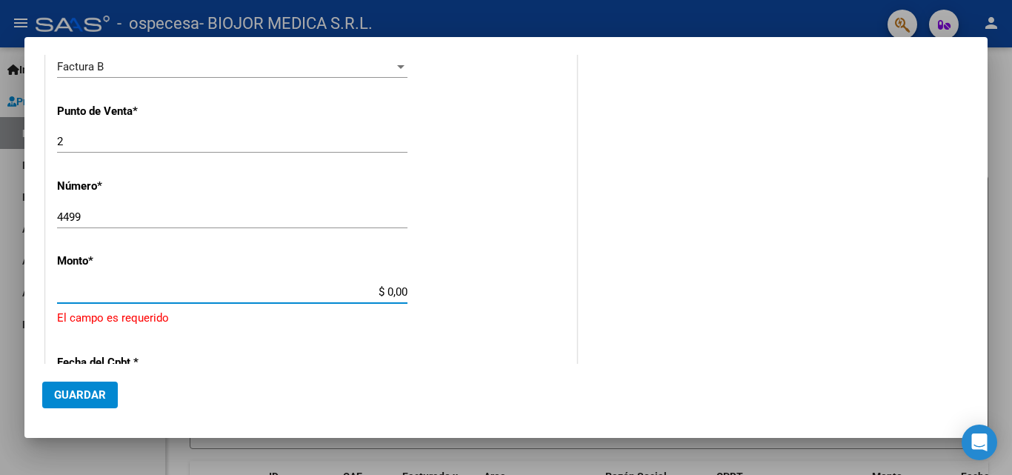
click at [371, 293] on input "$ 0,00" at bounding box center [232, 291] width 351 height 13
type input "$ 653.206,40"
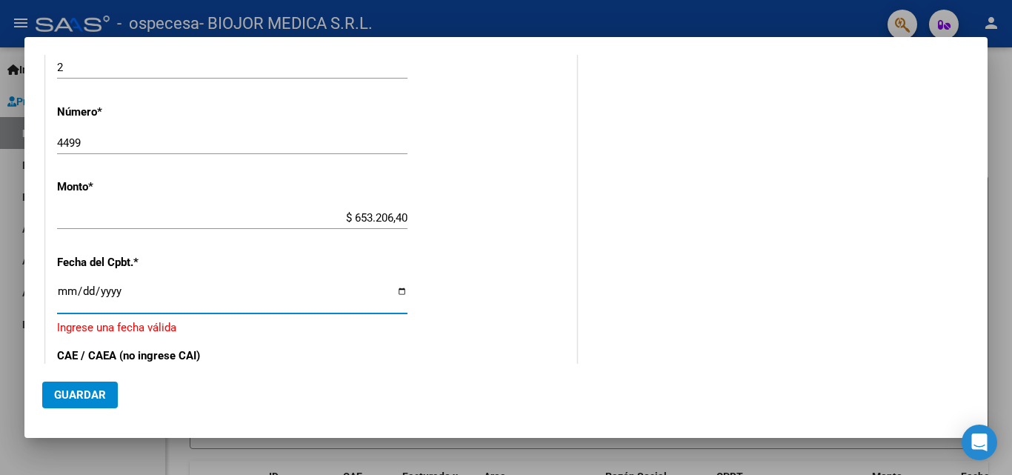
click at [397, 294] on input "Ingresar la fecha" at bounding box center [232, 297] width 351 height 24
type input "[DATE]"
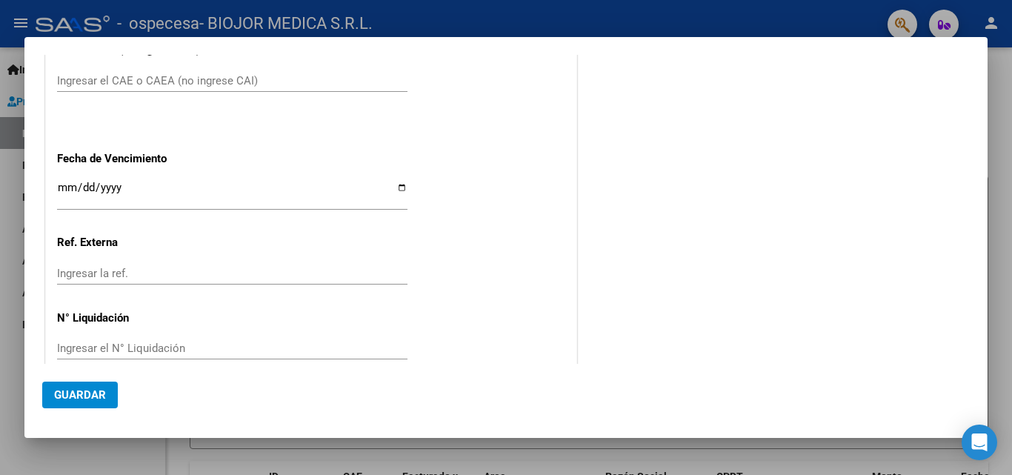
scroll to position [694, 0]
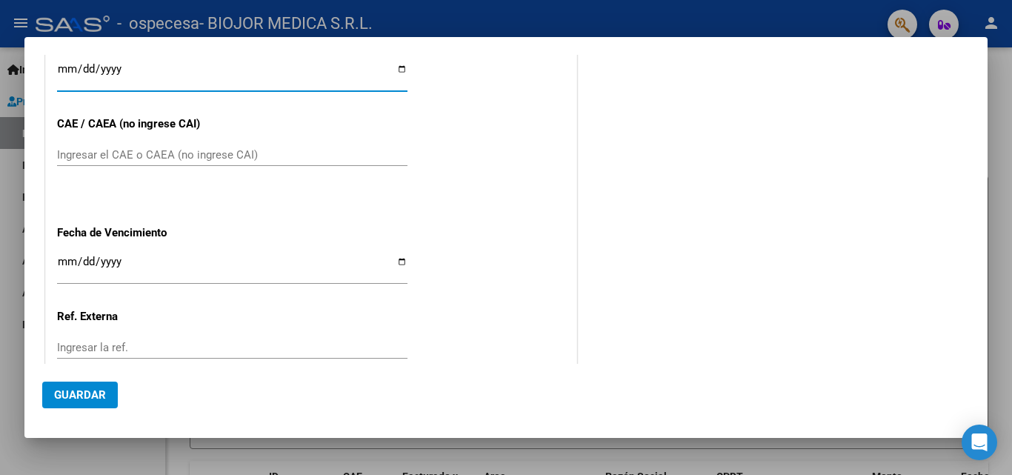
click at [247, 150] on input "Ingresar el CAE o CAEA (no ingrese CAI)" at bounding box center [232, 154] width 351 height 13
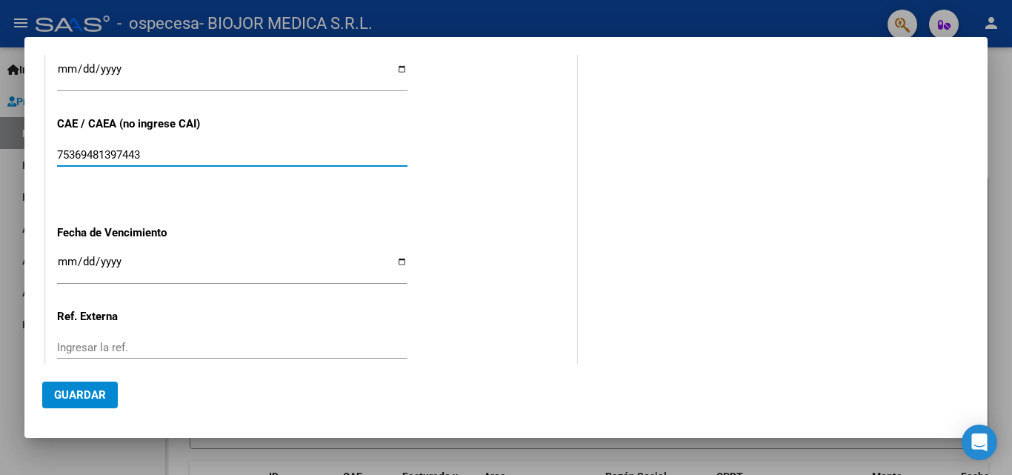
type input "75369481397443"
click at [397, 259] on input "Ingresar la fecha" at bounding box center [232, 268] width 351 height 24
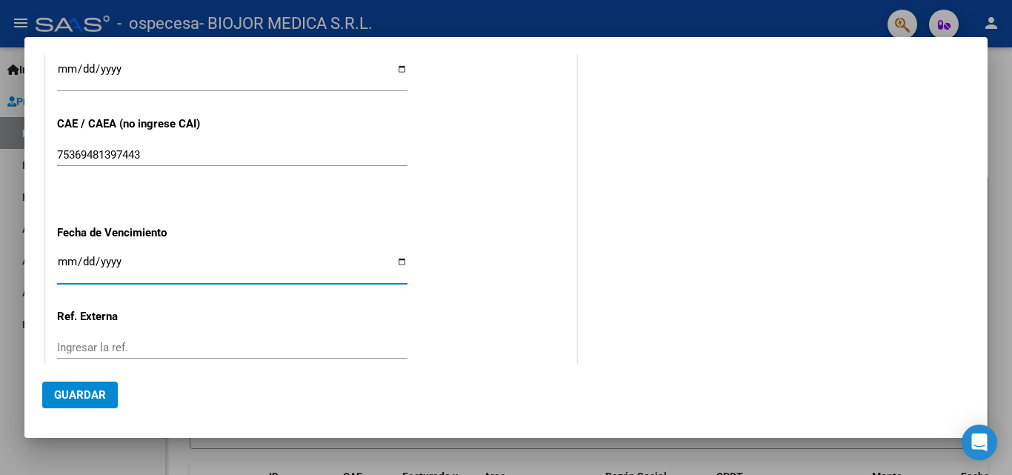
type input "[DATE]"
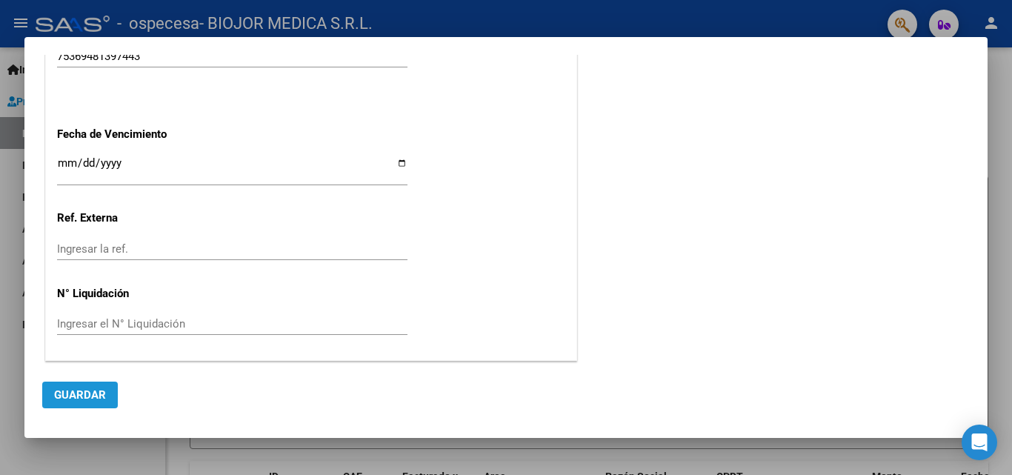
click at [90, 390] on span "Guardar" at bounding box center [80, 394] width 52 height 13
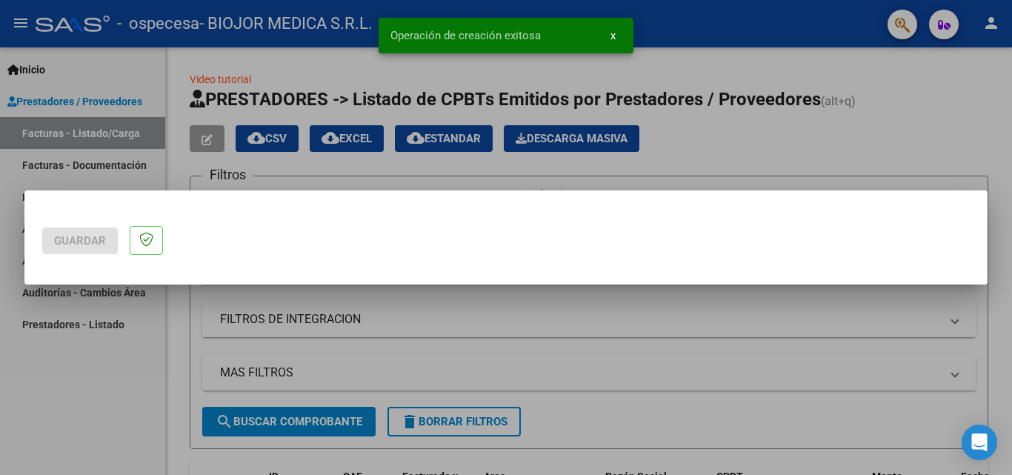
scroll to position [0, 0]
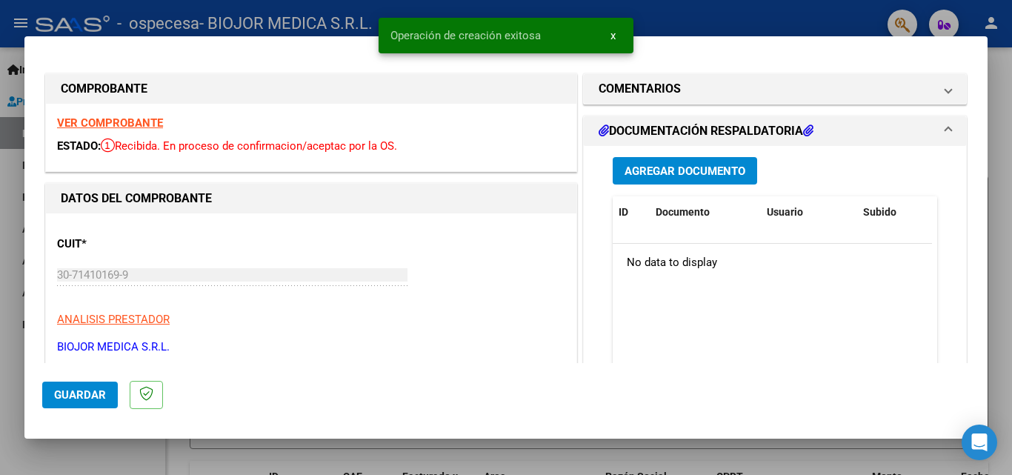
click at [645, 166] on span "Agregar Documento" at bounding box center [685, 171] width 121 height 13
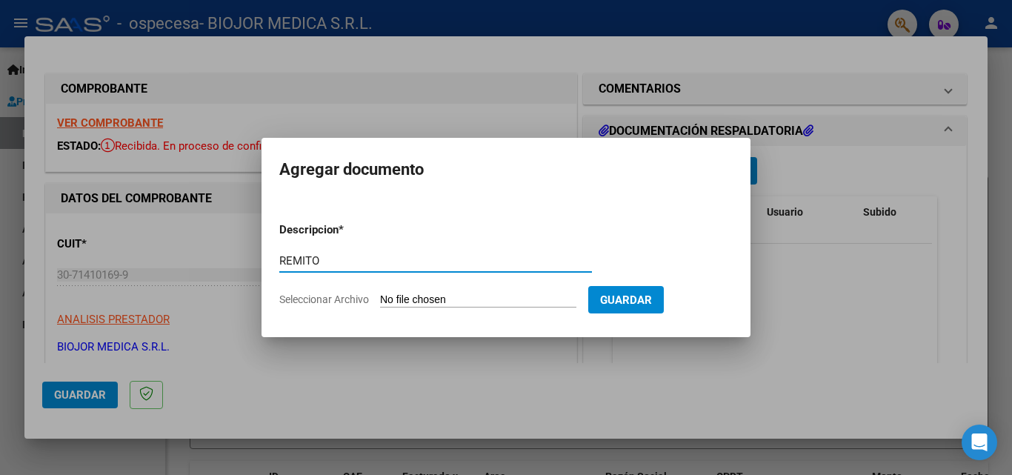
type input "REMITO"
click at [461, 299] on input "Seleccionar Archivo" at bounding box center [478, 301] width 196 height 14
type input "C:\fakepath\REMITO 60935.jpg"
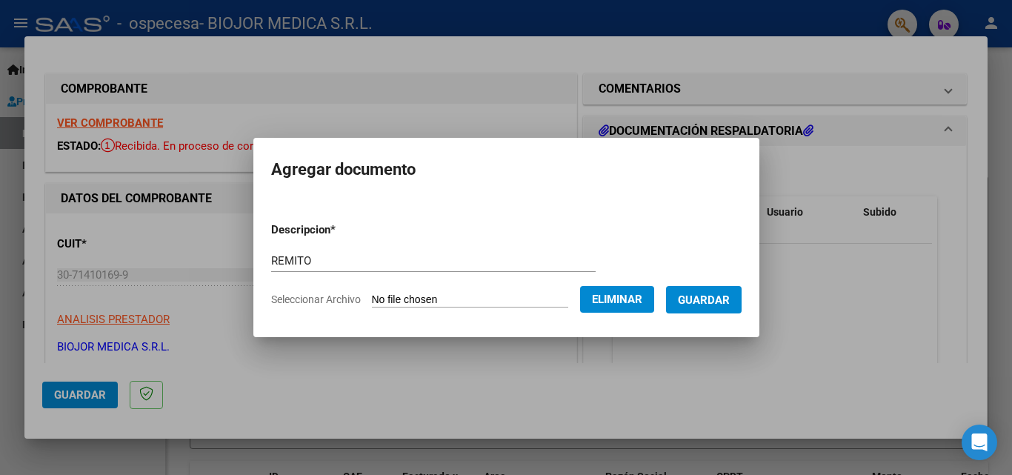
click at [717, 299] on span "Guardar" at bounding box center [704, 300] width 52 height 13
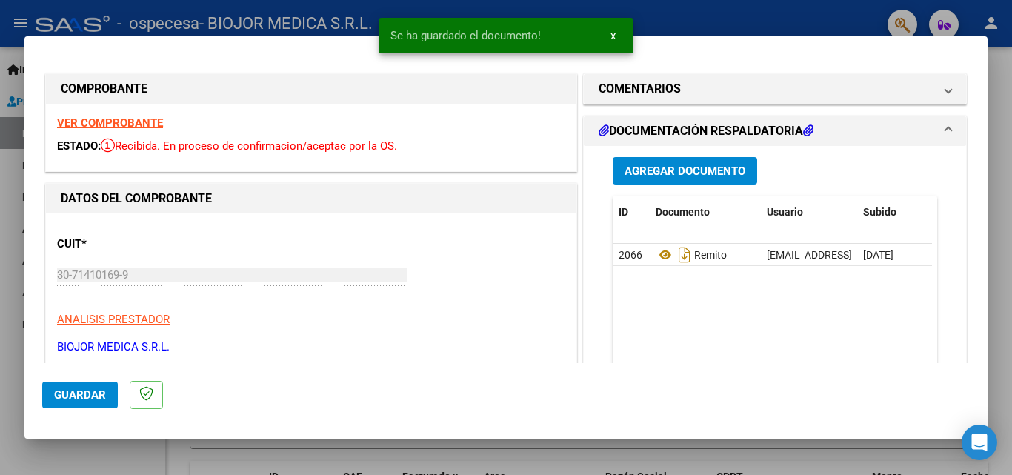
click at [771, 15] on div at bounding box center [506, 237] width 1012 height 475
type input "$ 0,00"
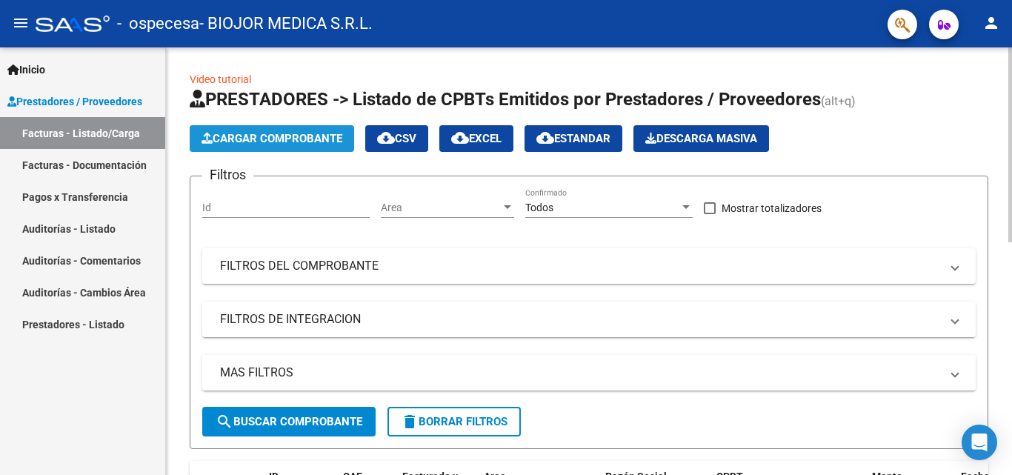
click at [250, 134] on span "Cargar Comprobante" at bounding box center [272, 138] width 141 height 13
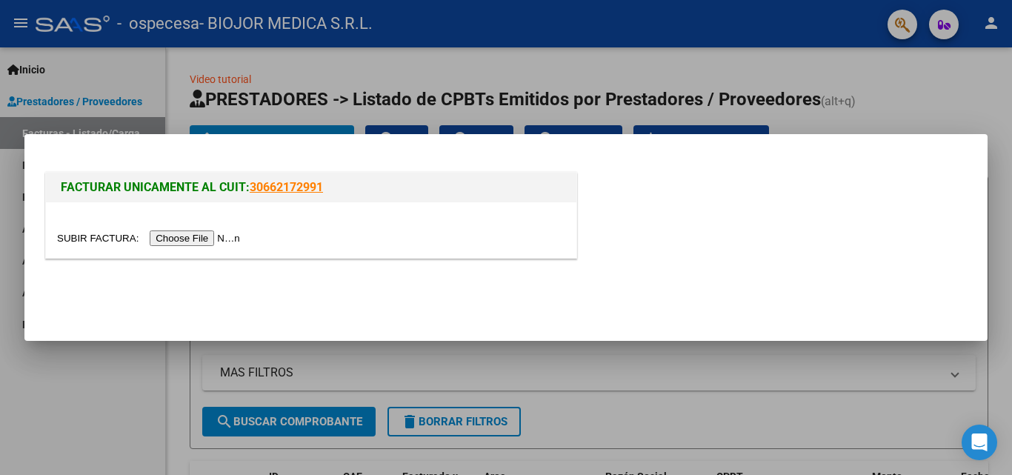
click at [193, 239] on input "file" at bounding box center [151, 239] width 188 height 16
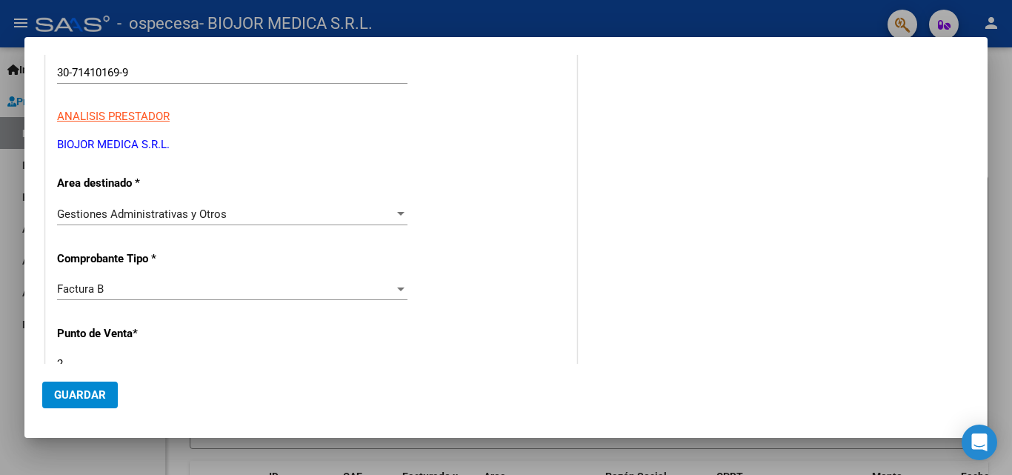
scroll to position [397, 0]
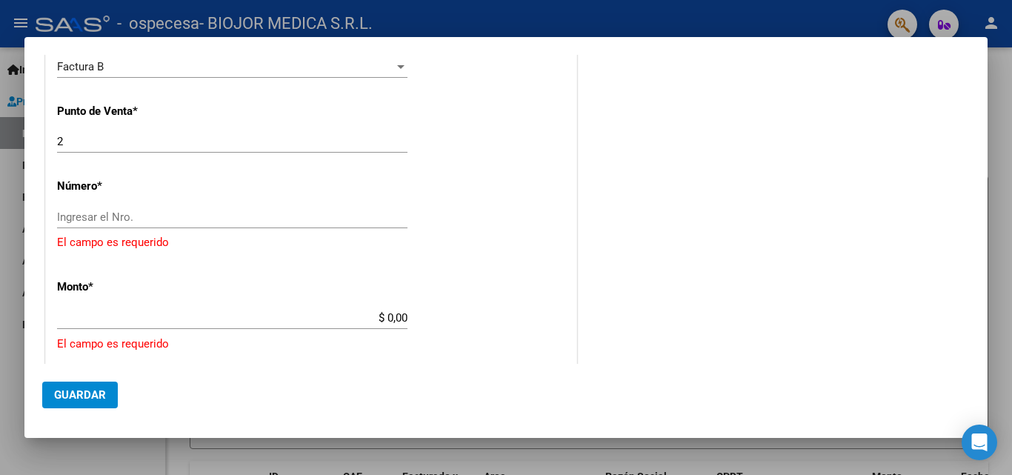
click at [291, 210] on input "Ingresar el Nro." at bounding box center [232, 216] width 351 height 13
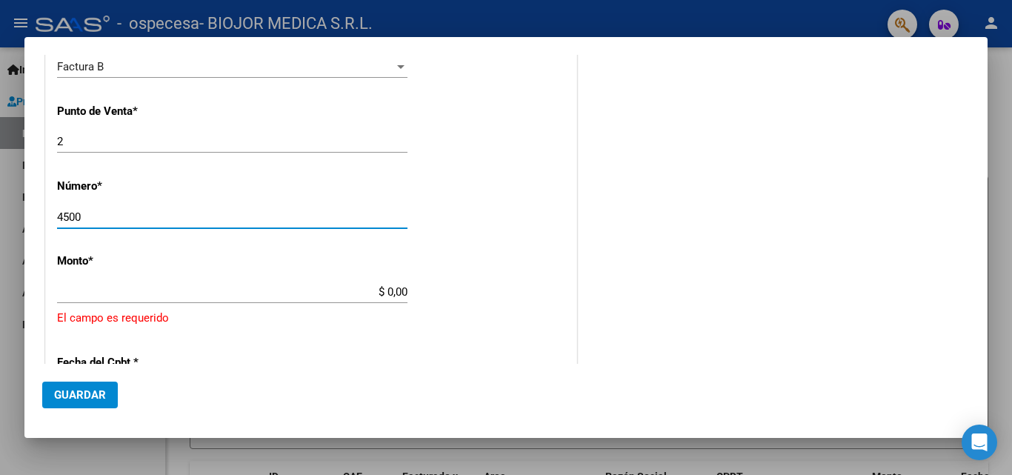
type input "4500"
drag, startPoint x: 380, startPoint y: 297, endPoint x: 388, endPoint y: 291, distance: 9.5
click at [381, 297] on input "$ 0,00" at bounding box center [232, 291] width 351 height 13
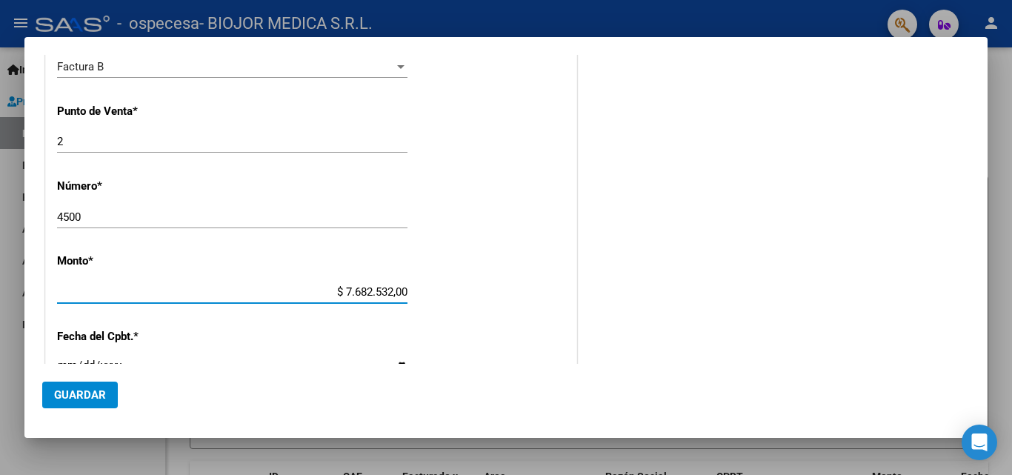
type input "$ 768.253,20"
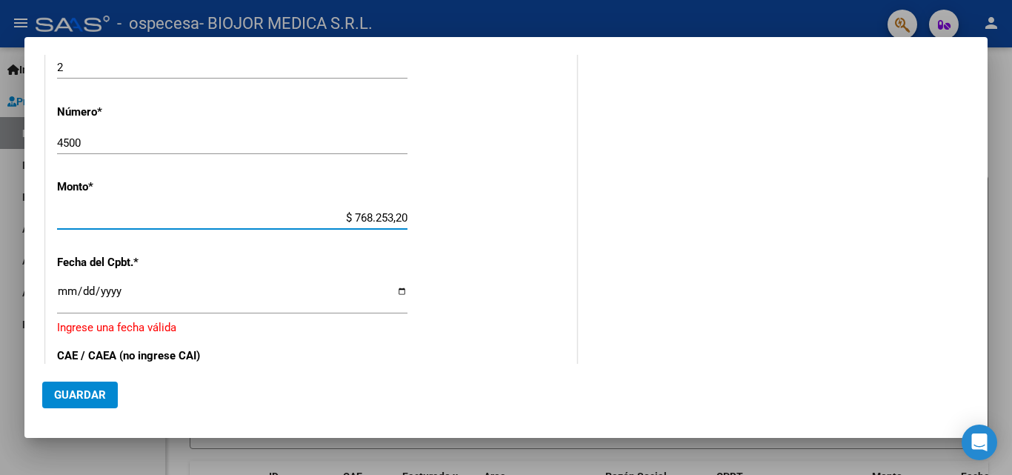
scroll to position [545, 0]
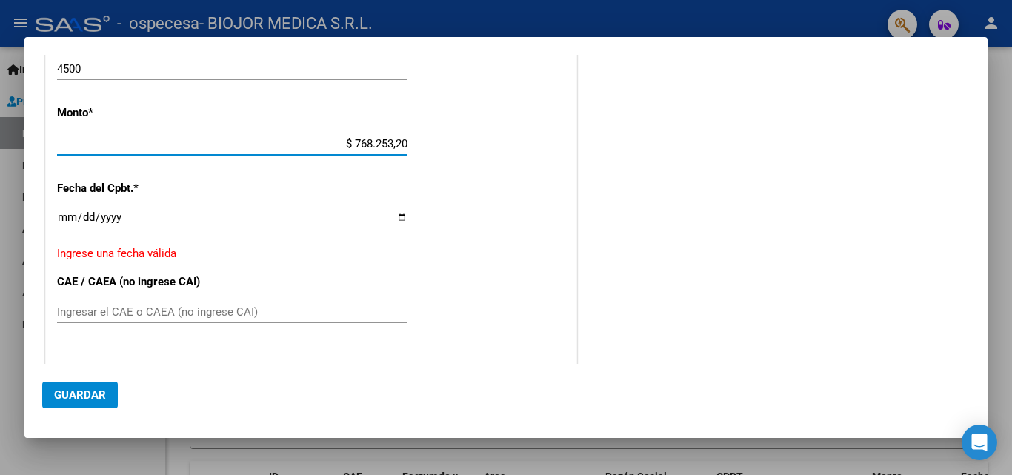
click at [393, 213] on input "Ingresar la fecha" at bounding box center [232, 223] width 351 height 24
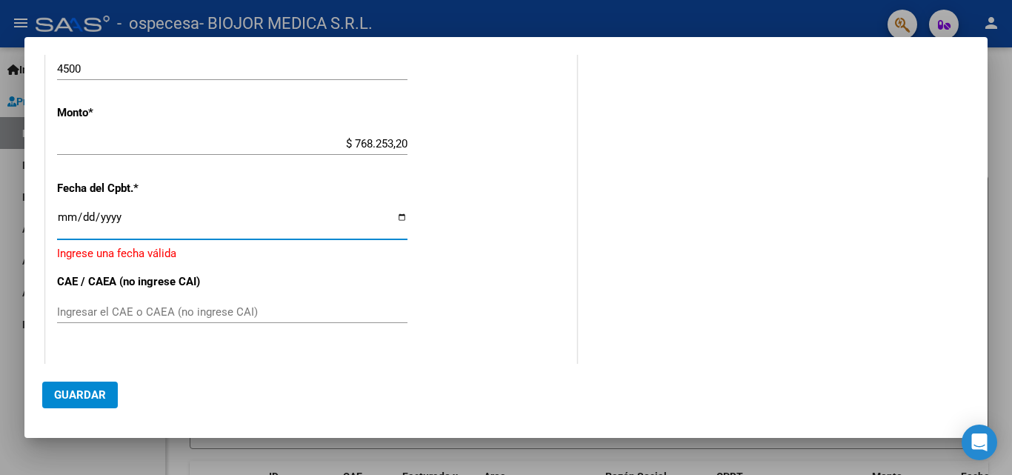
type input "[DATE]"
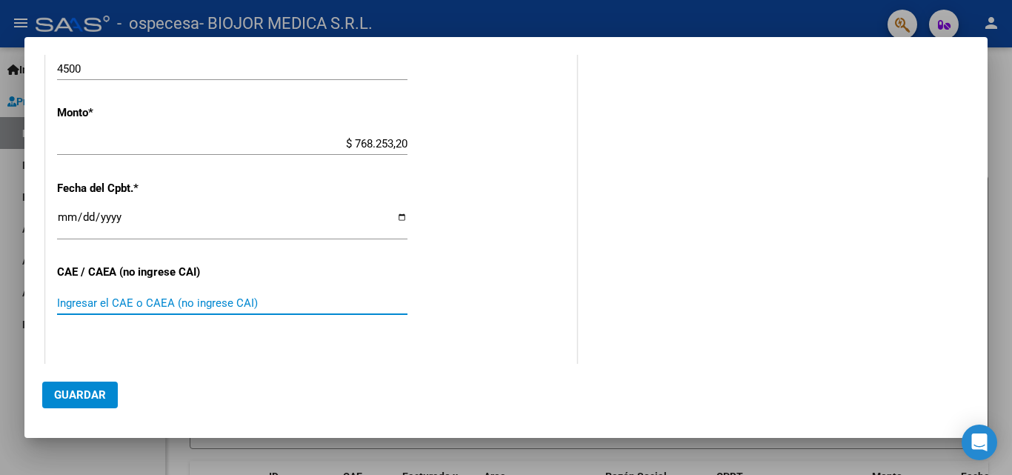
click at [222, 296] on input "Ingresar el CAE o CAEA (no ingrese CAI)" at bounding box center [232, 302] width 351 height 13
type input "75369481664638"
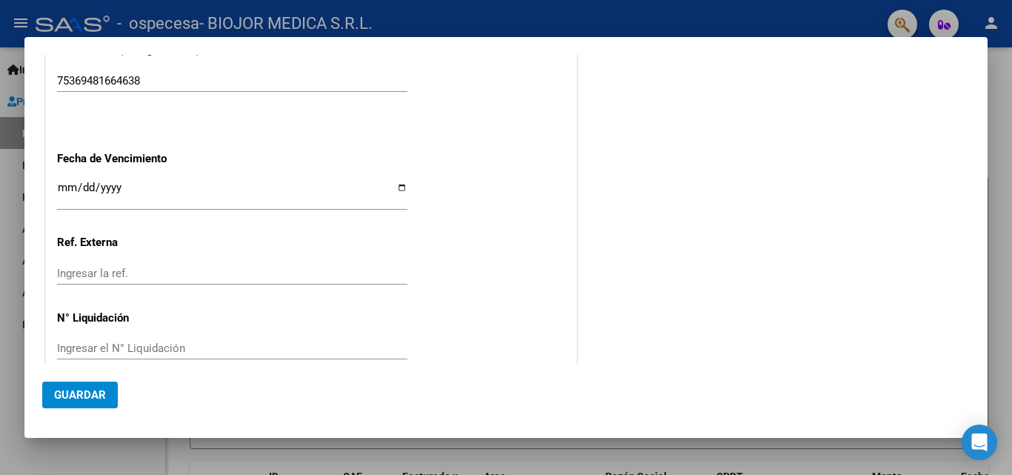
click at [397, 190] on input "Ingresar la fecha" at bounding box center [232, 194] width 351 height 24
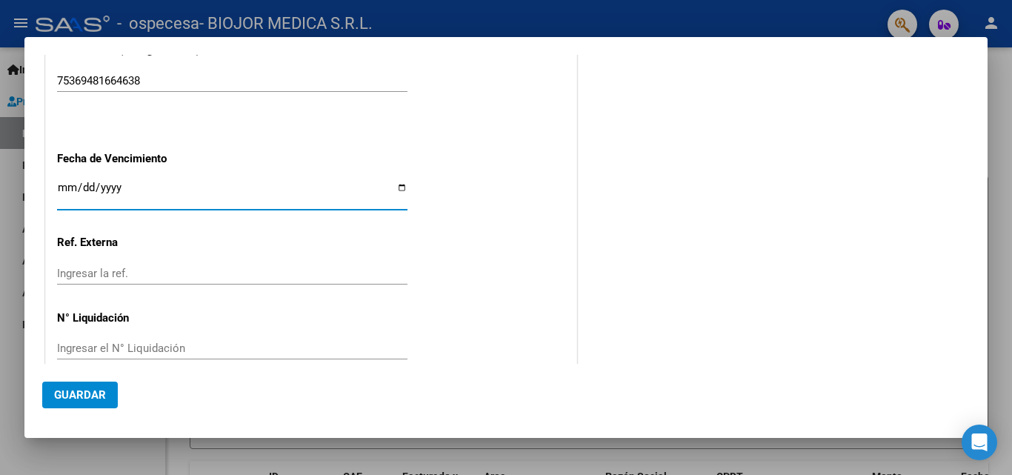
type input "[DATE]"
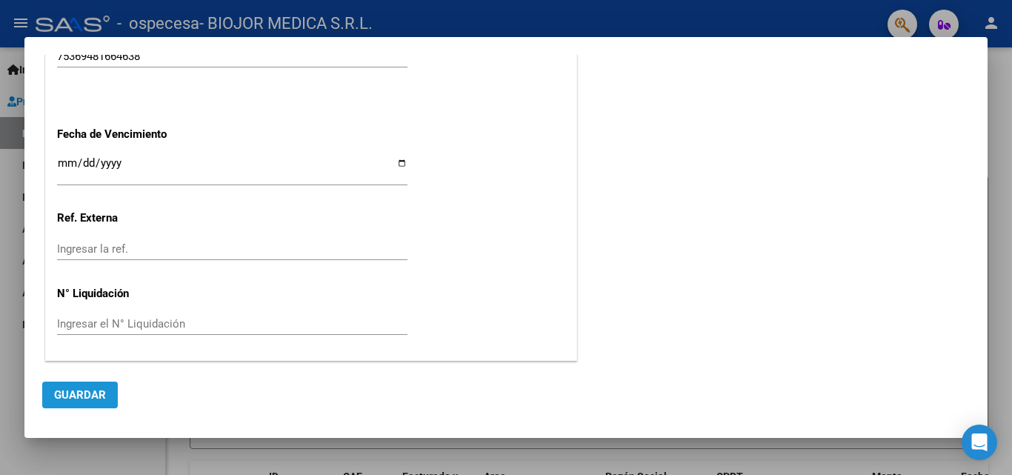
click at [92, 390] on span "Guardar" at bounding box center [80, 394] width 52 height 13
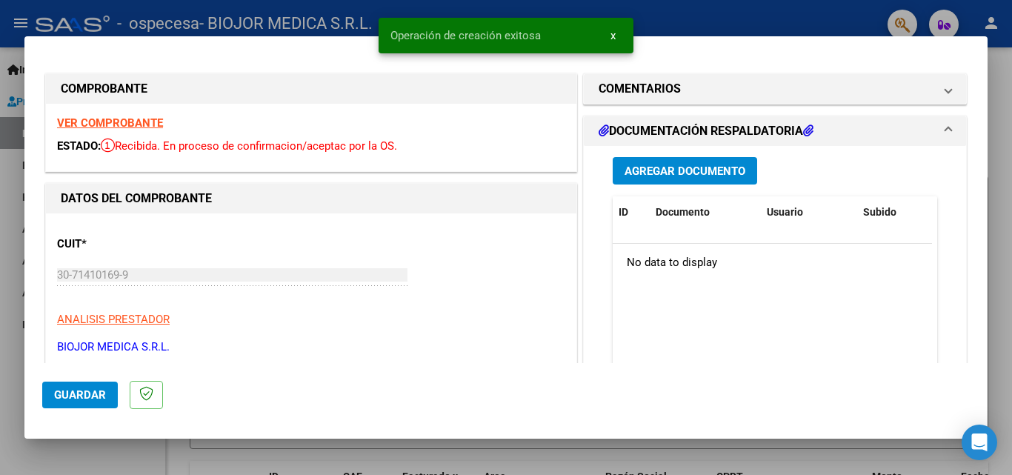
click at [690, 176] on span "Agregar Documento" at bounding box center [685, 171] width 121 height 13
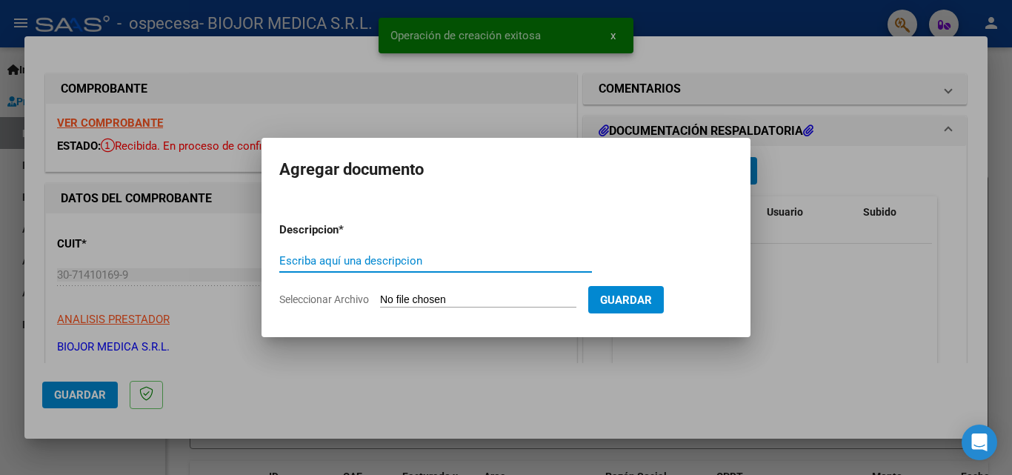
click at [390, 251] on div "Escriba aquí una descripcion" at bounding box center [435, 261] width 313 height 22
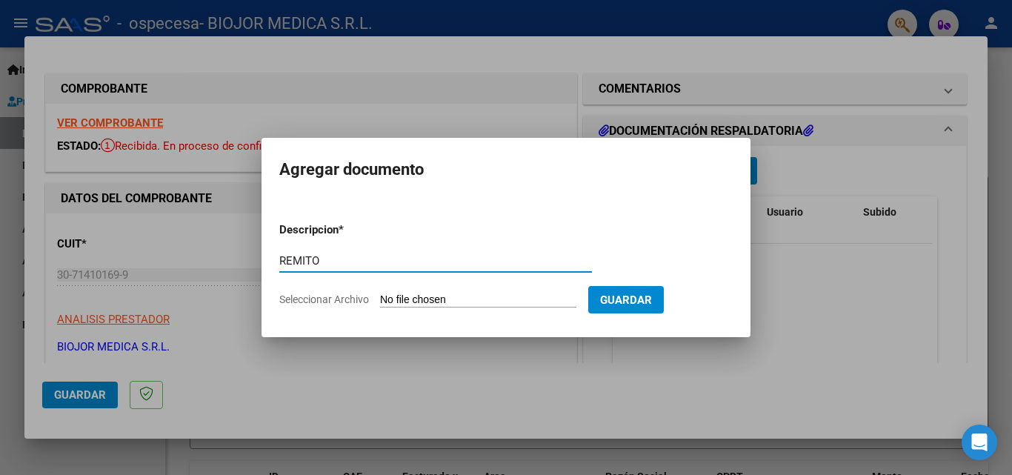
type input "REMITO"
click at [459, 301] on input "Seleccionar Archivo" at bounding box center [478, 301] width 196 height 14
type input "C:\fakepath\REMITO 61169.jpg"
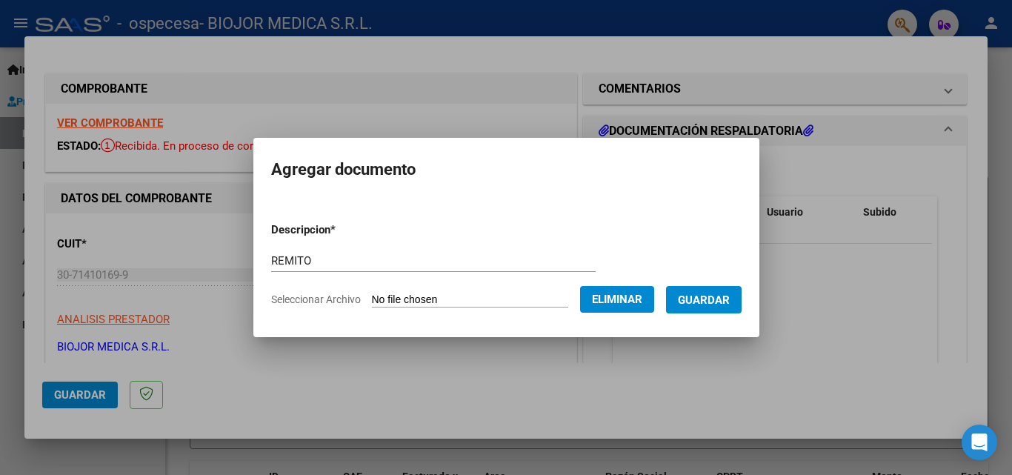
click at [726, 299] on span "Guardar" at bounding box center [704, 300] width 52 height 13
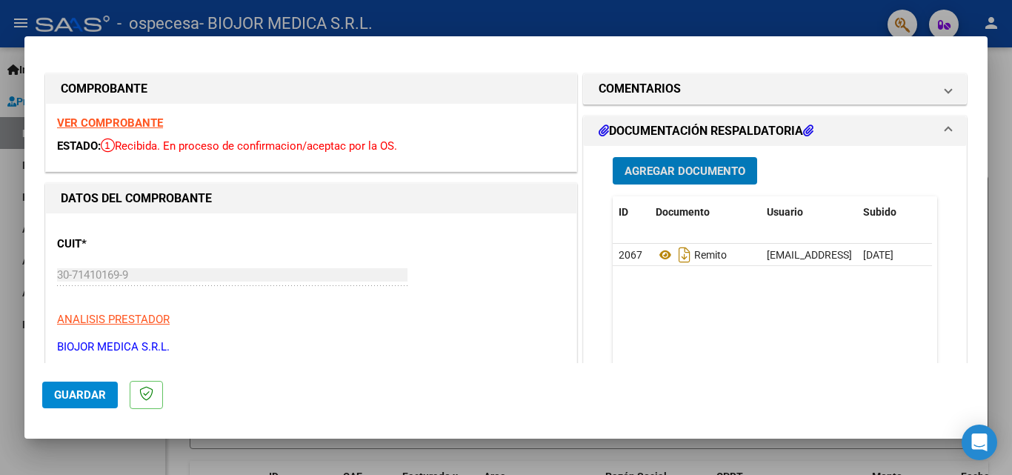
click at [612, 21] on div at bounding box center [506, 237] width 1012 height 475
type input "$ 0,00"
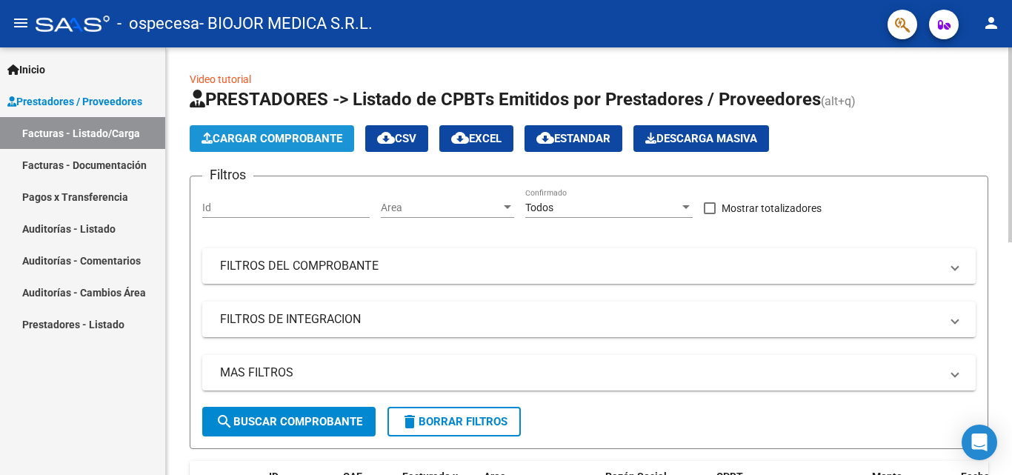
click at [301, 139] on span "Cargar Comprobante" at bounding box center [272, 138] width 141 height 13
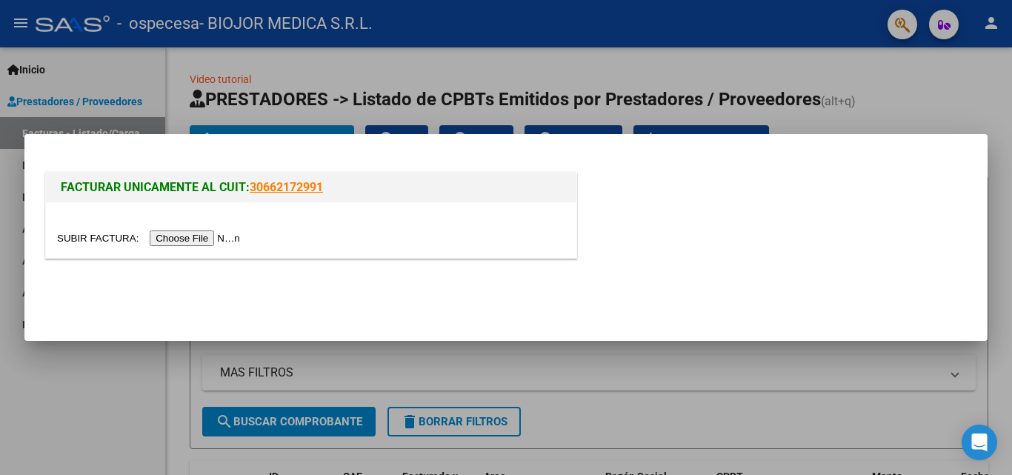
click at [190, 236] on input "file" at bounding box center [151, 239] width 188 height 16
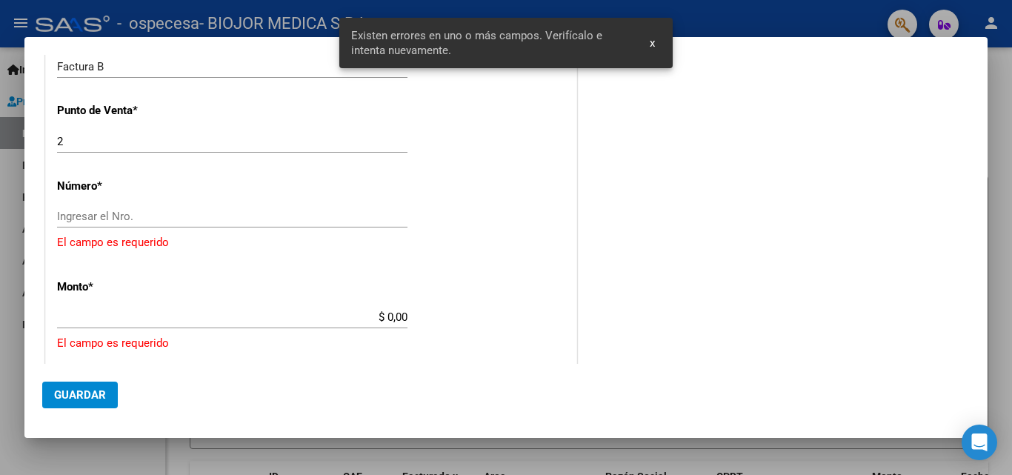
scroll to position [397, 0]
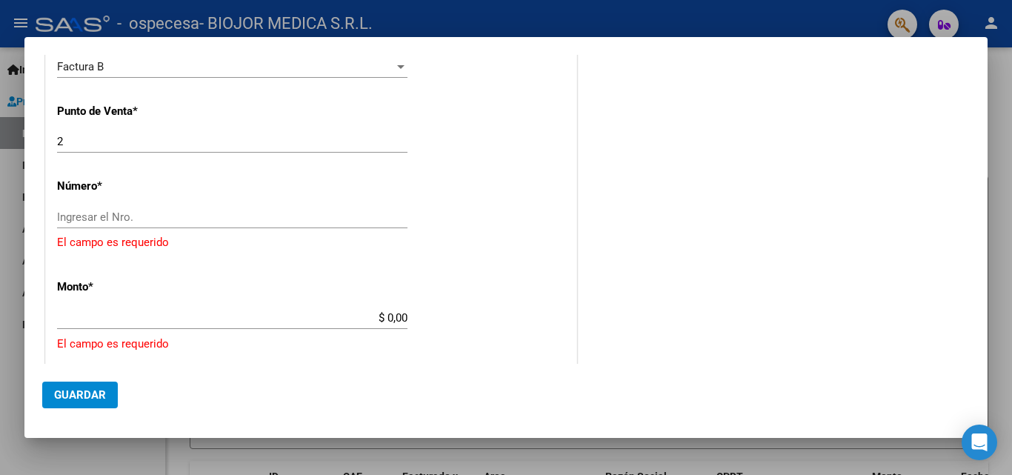
click at [216, 224] on div "Ingresar el Nro." at bounding box center [232, 217] width 351 height 22
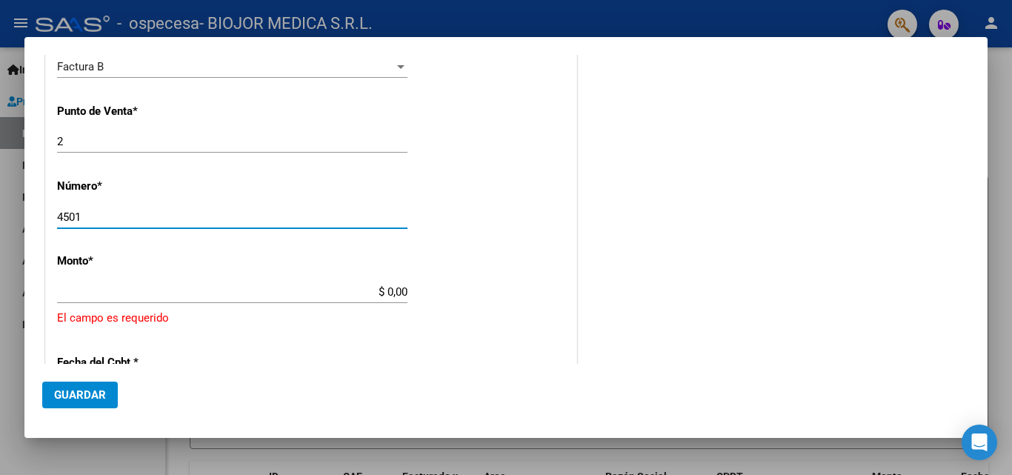
type input "4501"
click at [341, 294] on input "$ 0,00" at bounding box center [232, 291] width 351 height 13
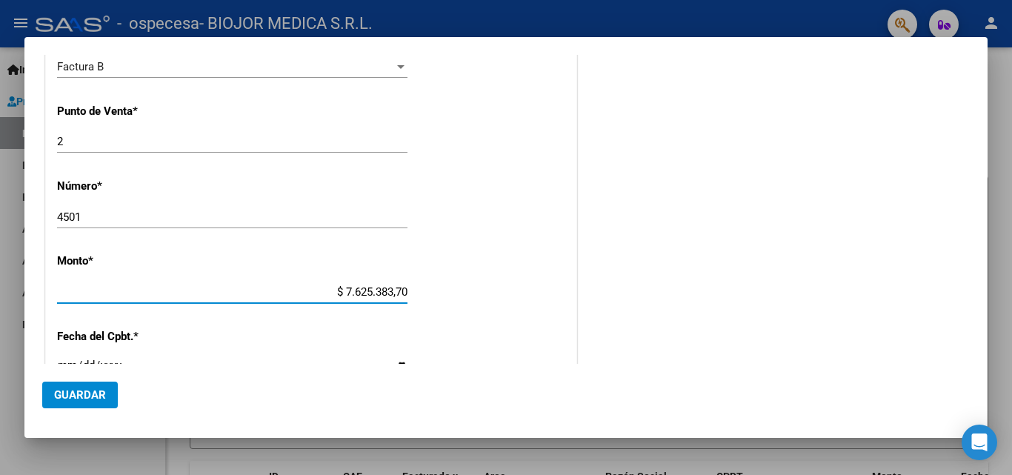
type input "$ 762.538,37"
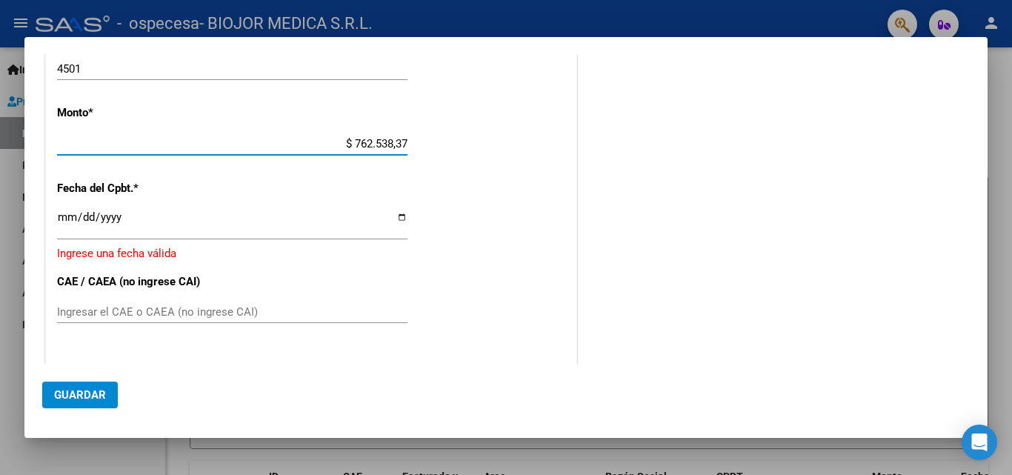
click at [252, 229] on input "Ingresar la fecha" at bounding box center [232, 223] width 351 height 24
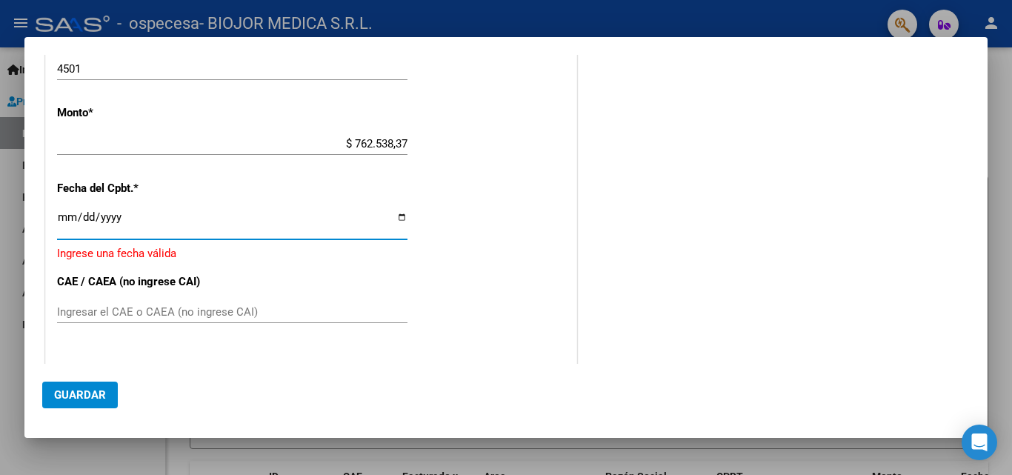
click at [397, 216] on input "Ingresar la fecha" at bounding box center [232, 223] width 351 height 24
type input "[DATE]"
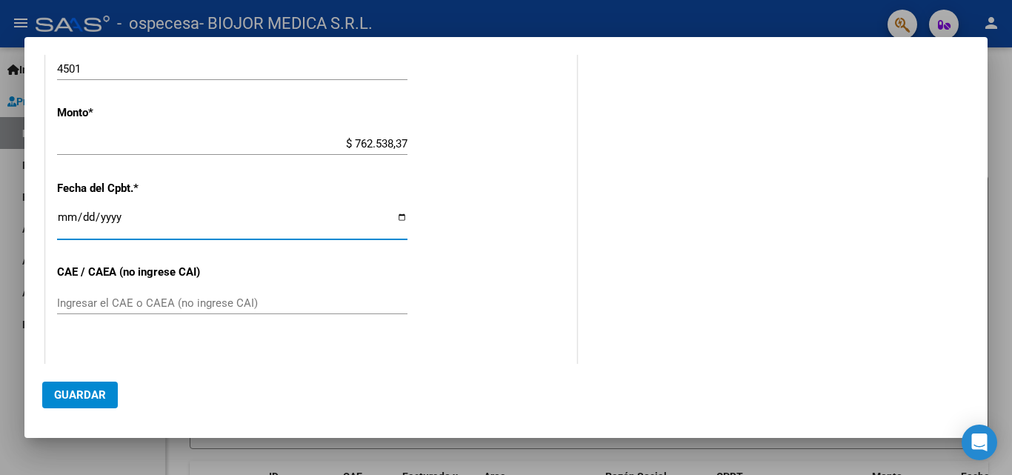
click at [122, 290] on div "CUIT * 30-71410169-9 Ingresar CUIT ANALISIS PRESTADOR BIOJOR MEDICA S.R.L. ARCA…" at bounding box center [311, 124] width 531 height 966
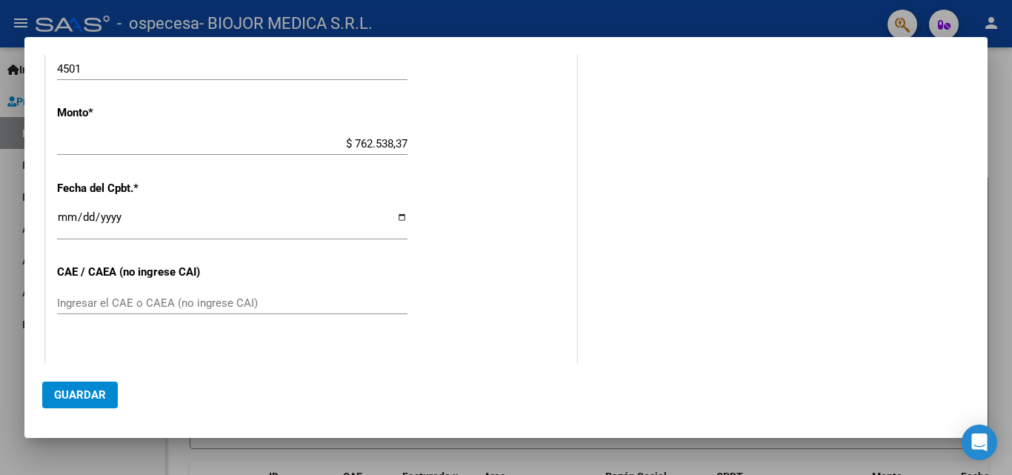
click at [109, 319] on div "Ingresar el CAE o CAEA (no ingrese CAI)" at bounding box center [232, 310] width 351 height 36
click at [119, 286] on div "CUIT * 30-71410169-9 Ingresar CUIT ANALISIS PRESTADOR BIOJOR MEDICA S.R.L. ARCA…" at bounding box center [311, 124] width 531 height 966
click at [119, 300] on input "Ingresar el CAE o CAEA (no ingrese CAI)" at bounding box center [232, 302] width 351 height 13
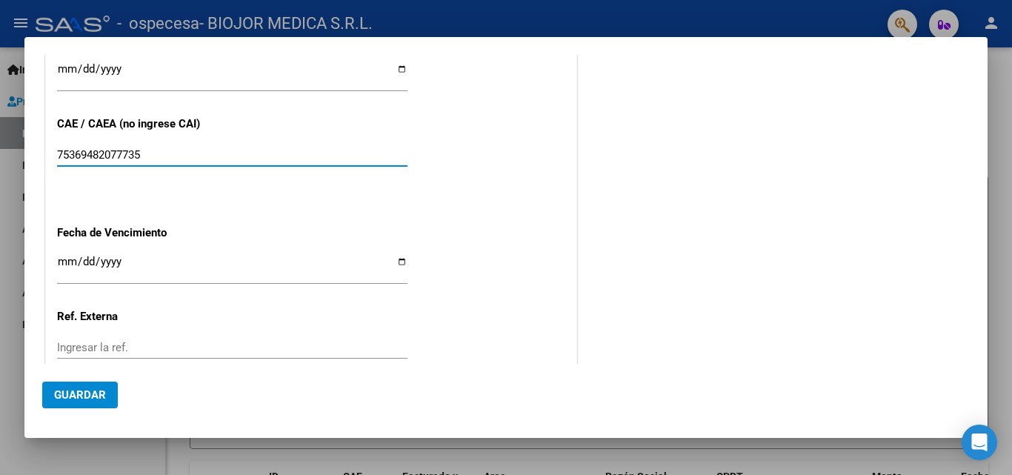
type input "75369482077735"
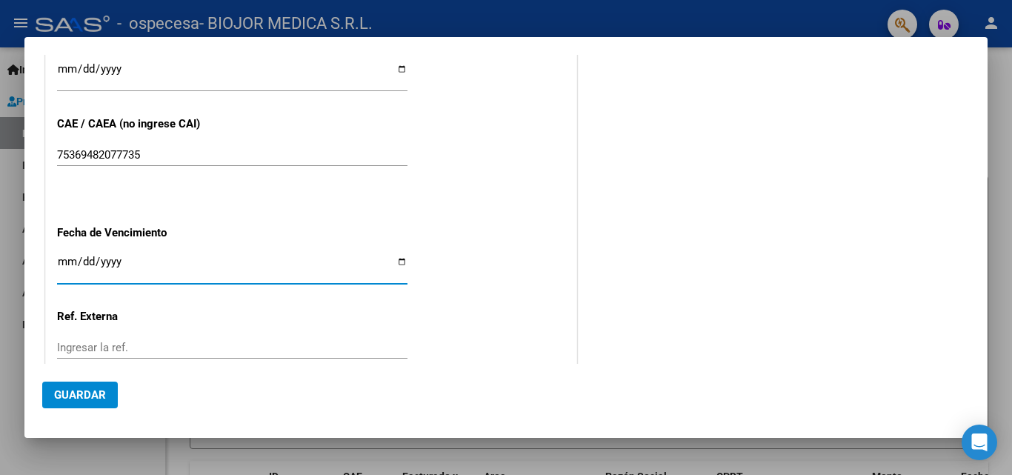
click at [277, 258] on input "Ingresar la fecha" at bounding box center [232, 268] width 351 height 24
click at [397, 265] on input "Ingresar la fecha" at bounding box center [232, 268] width 351 height 24
type input "[DATE]"
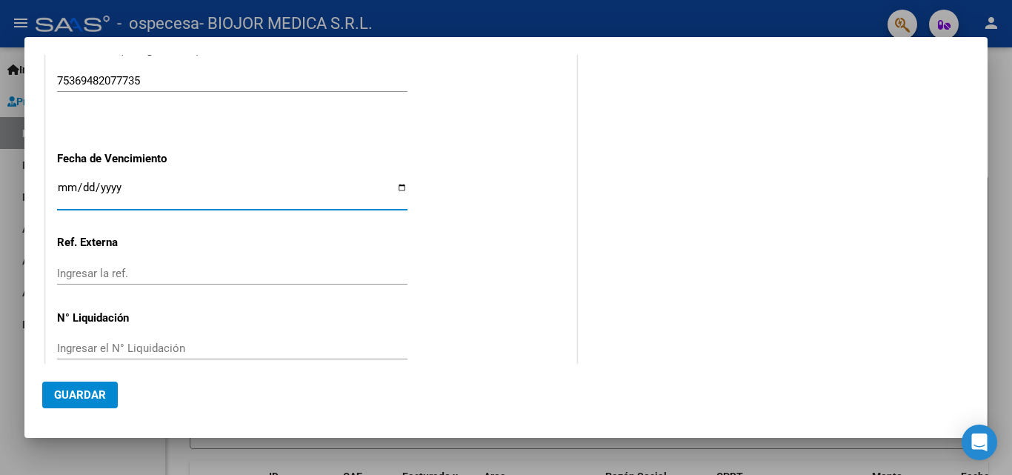
scroll to position [792, 0]
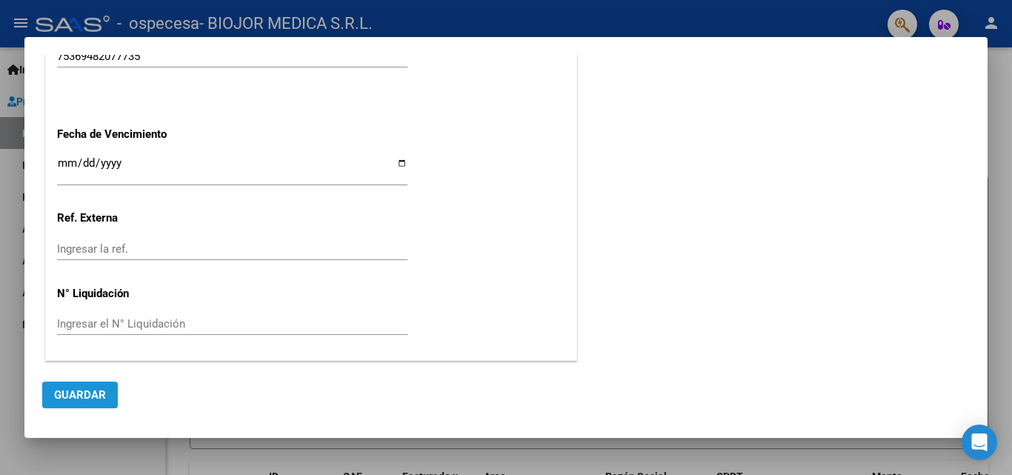
click at [66, 384] on button "Guardar" at bounding box center [80, 395] width 76 height 27
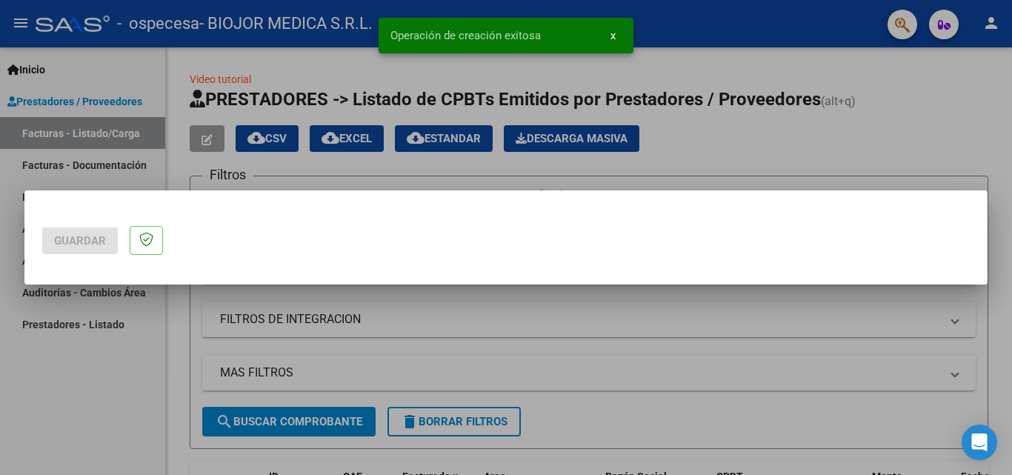
scroll to position [0, 0]
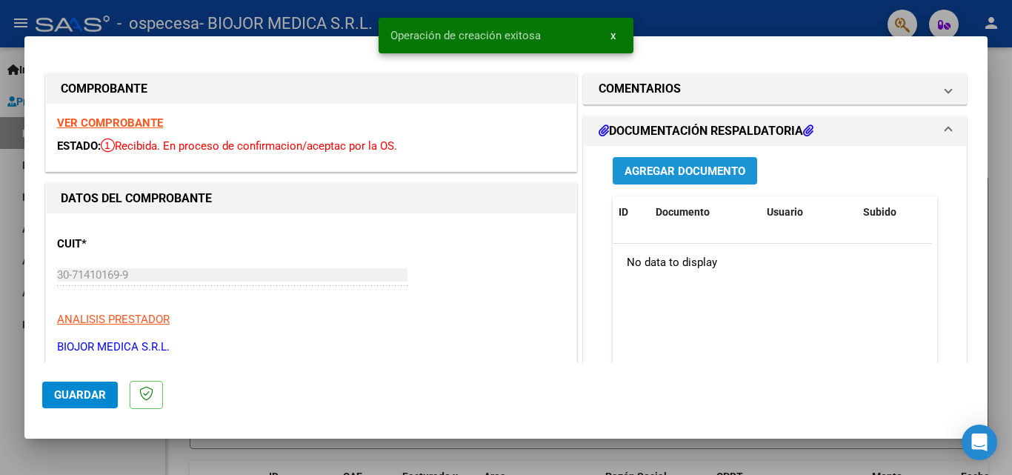
click at [676, 168] on span "Agregar Documento" at bounding box center [685, 171] width 121 height 13
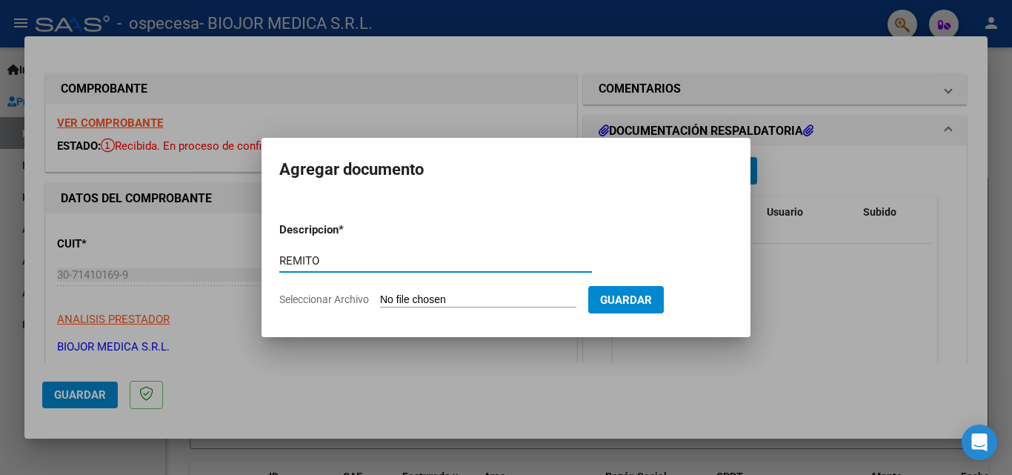
type input "REMITO"
click at [438, 292] on form "Descripcion * REMITO Escriba aquí una descripcion Seleccionar Archivo Guardar" at bounding box center [506, 264] width 454 height 108
click at [434, 297] on input "Seleccionar Archivo" at bounding box center [478, 301] width 196 height 14
type input "C:\fakepath\REMITO 61113.jpg"
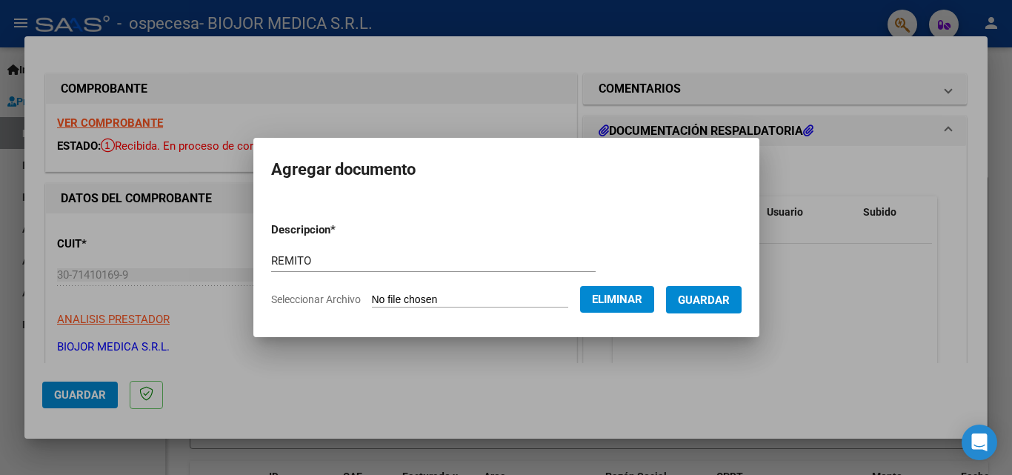
click at [714, 298] on span "Guardar" at bounding box center [704, 300] width 52 height 13
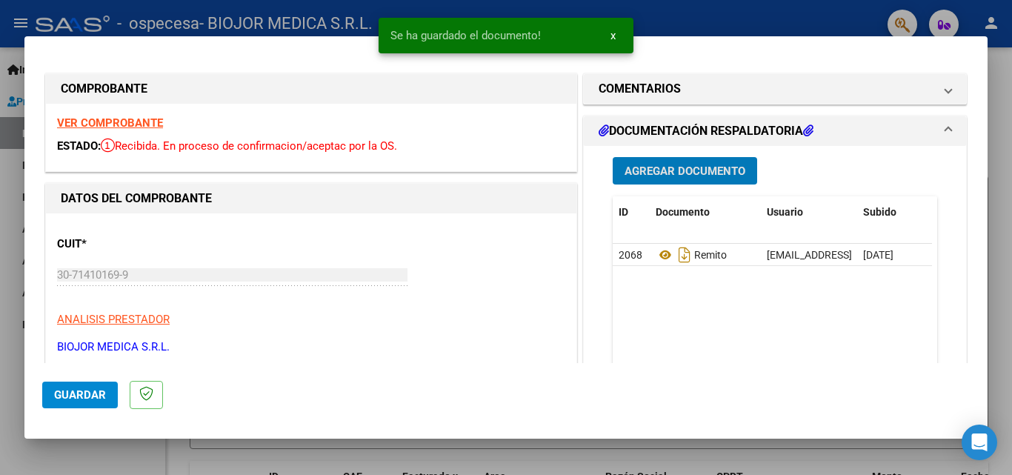
click at [660, 10] on div at bounding box center [506, 237] width 1012 height 475
type input "$ 0,00"
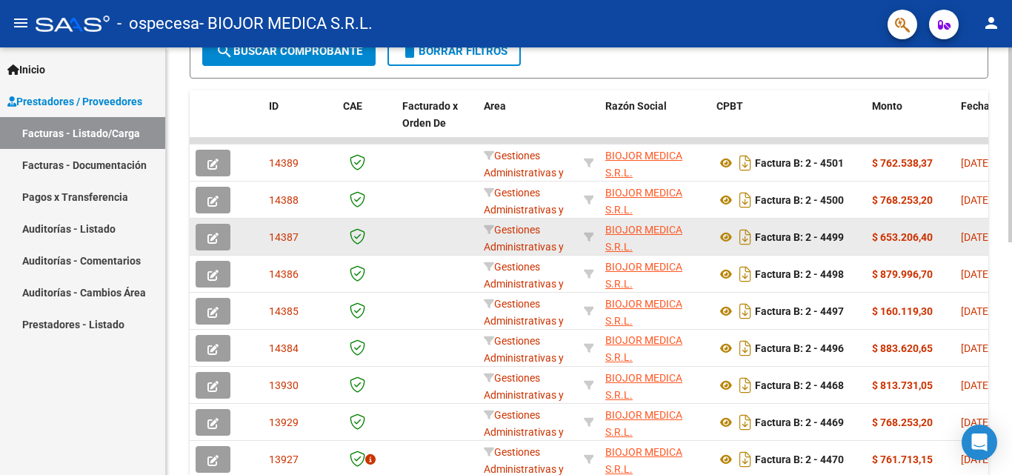
scroll to position [222, 0]
